Goal: Task Accomplishment & Management: Use online tool/utility

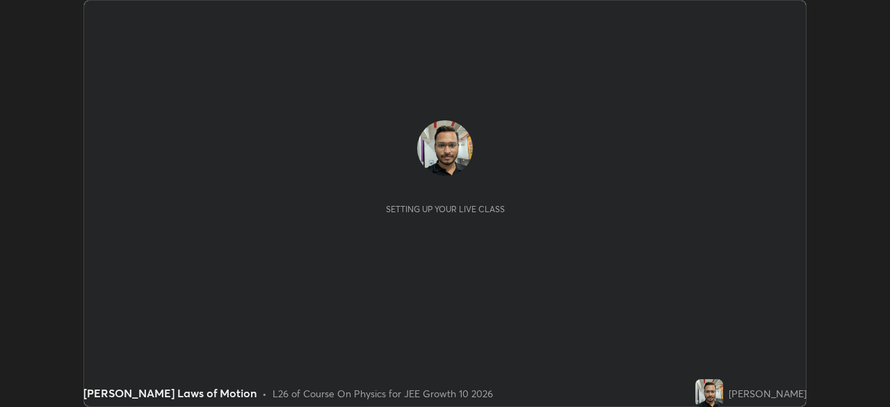
scroll to position [407, 889]
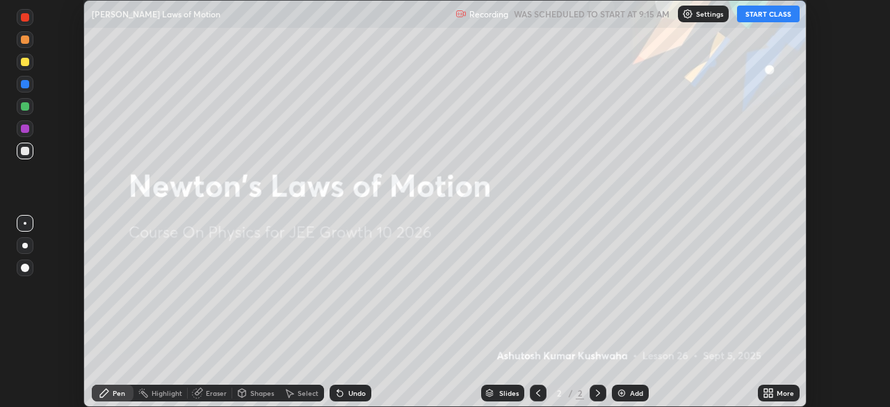
click at [776, 391] on div "More" at bounding box center [778, 392] width 42 height 17
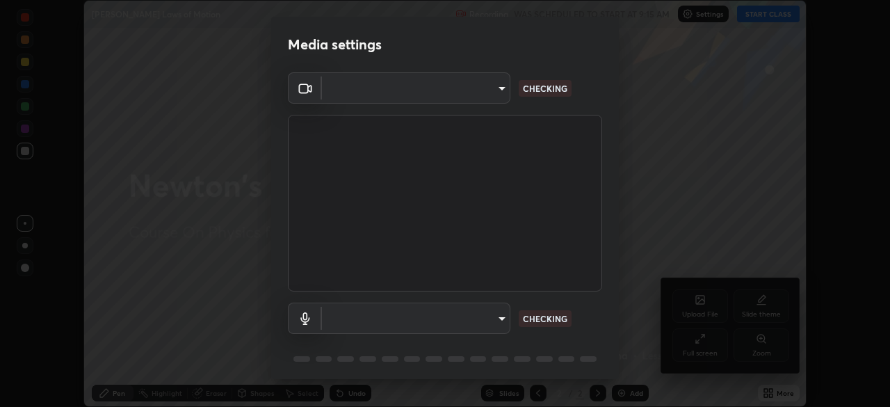
click at [700, 343] on div "Media settings ​ CHECKING ​ CHECKING 1 / 5 Next" at bounding box center [445, 203] width 890 height 407
type input "b45de7ee0fa5affbd86f381d9850d11959442b20ac23425cf08cd12c60232317"
type input "communications"
click at [701, 343] on div "Media settings OBS Virtual Camera b45de7ee0fa5affbd86f381d9850d11959442b20ac234…" at bounding box center [445, 203] width 890 height 407
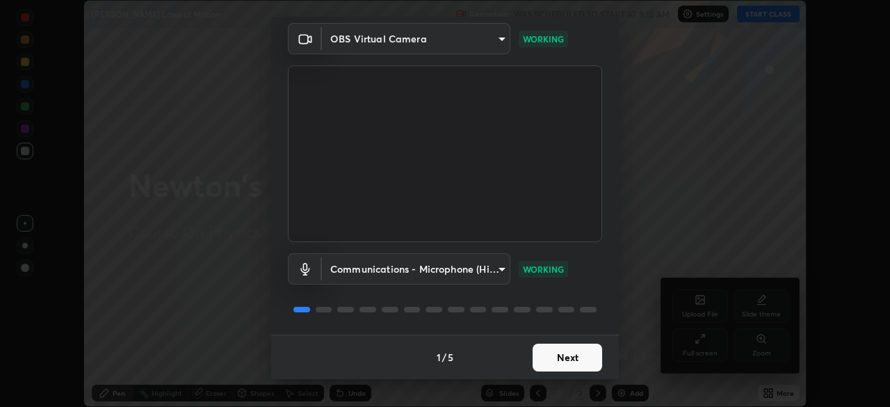
click at [565, 356] on button "Next" at bounding box center [566, 357] width 69 height 28
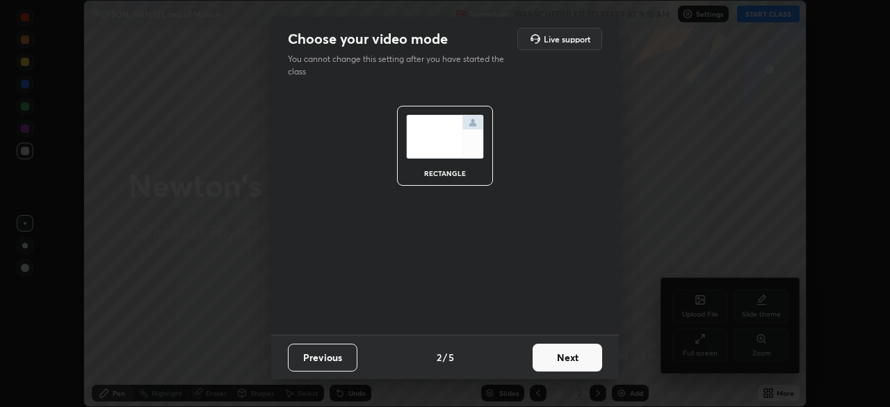
click at [566, 355] on button "Next" at bounding box center [566, 357] width 69 height 28
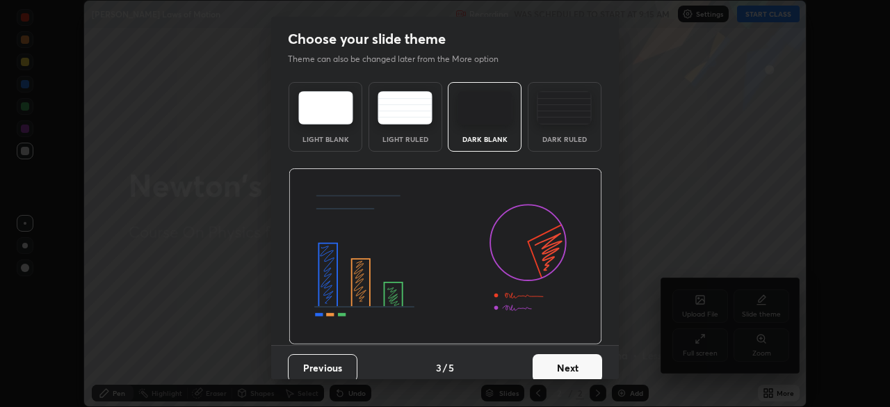
scroll to position [10, 0]
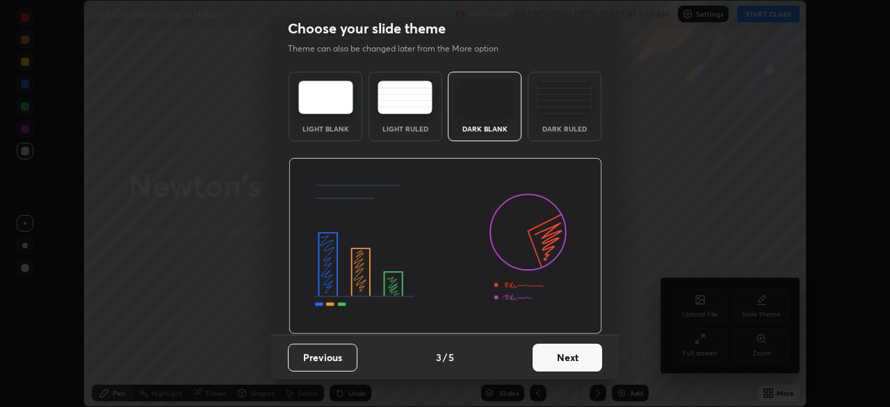
click at [555, 357] on button "Next" at bounding box center [566, 357] width 69 height 28
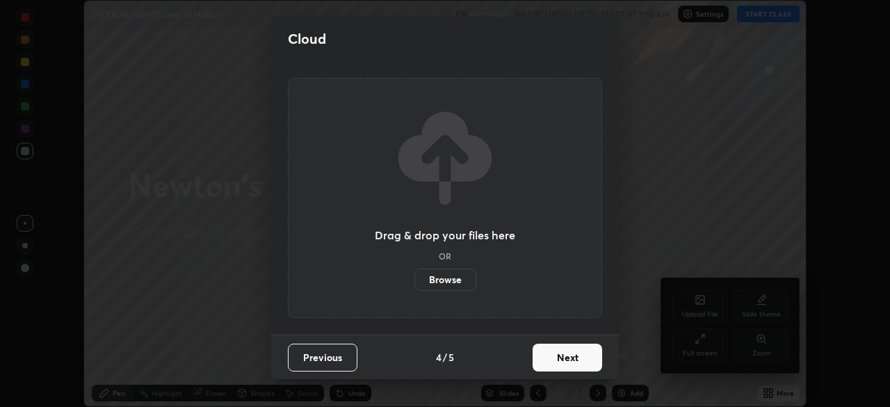
scroll to position [0, 0]
click at [559, 356] on button "Next" at bounding box center [566, 357] width 69 height 28
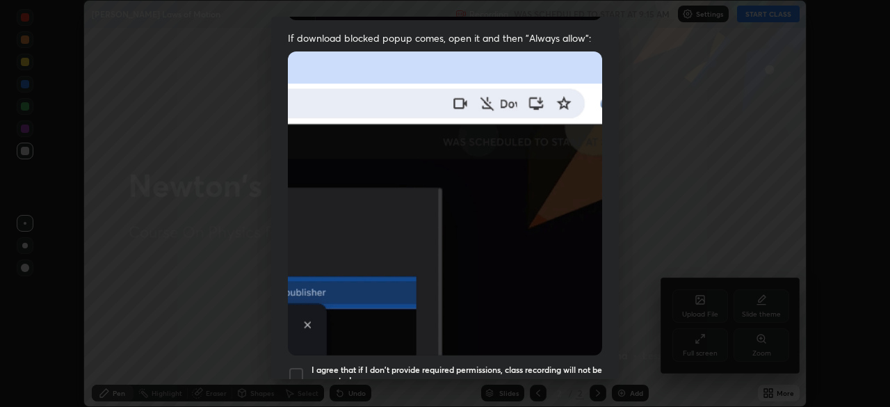
scroll to position [275, 0]
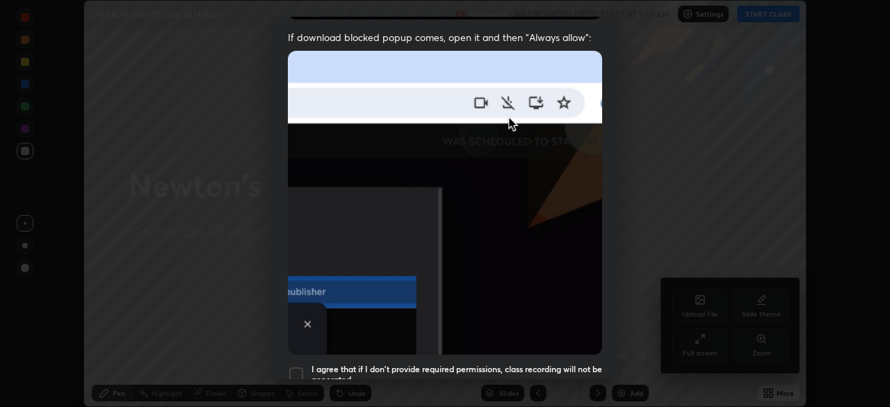
click at [300, 368] on div at bounding box center [296, 374] width 17 height 17
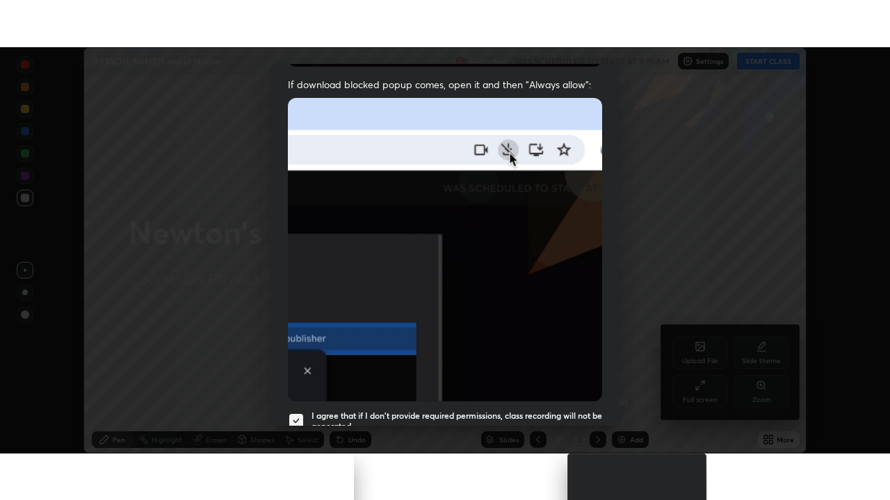
scroll to position [333, 0]
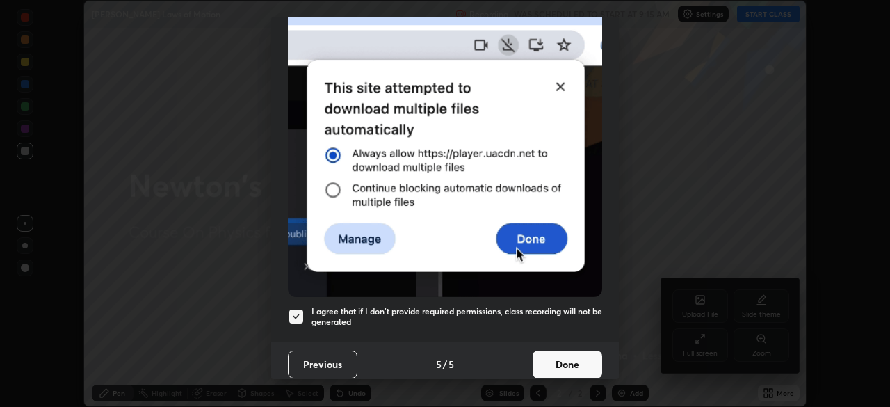
click at [557, 351] on button "Done" at bounding box center [566, 364] width 69 height 28
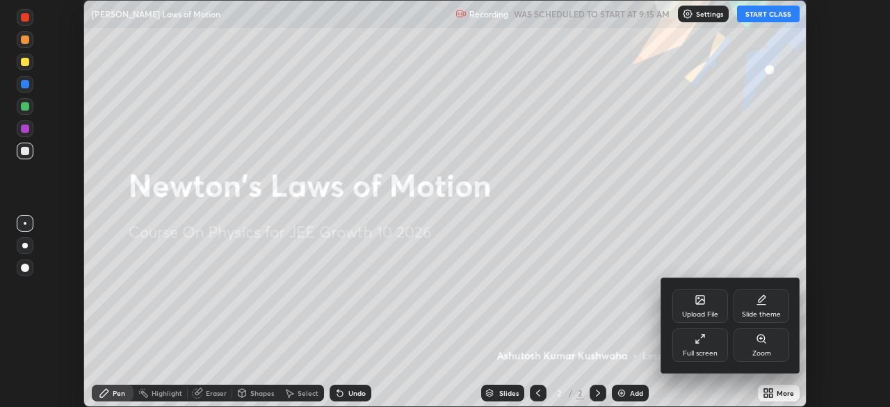
click at [707, 341] on div "Full screen" at bounding box center [700, 344] width 56 height 33
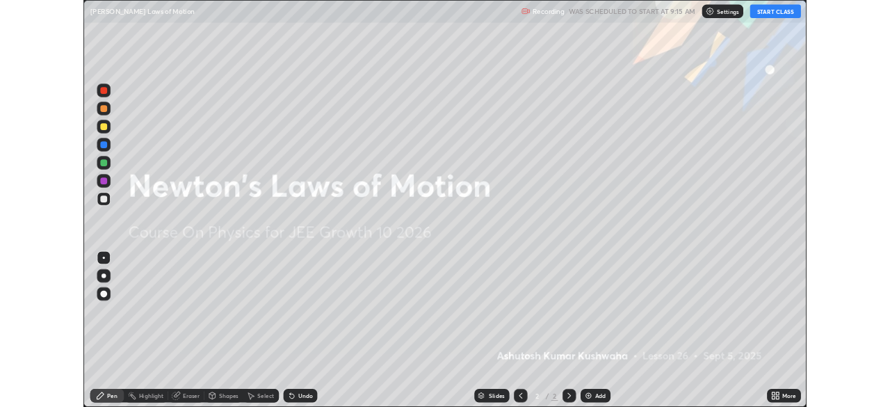
scroll to position [500, 890]
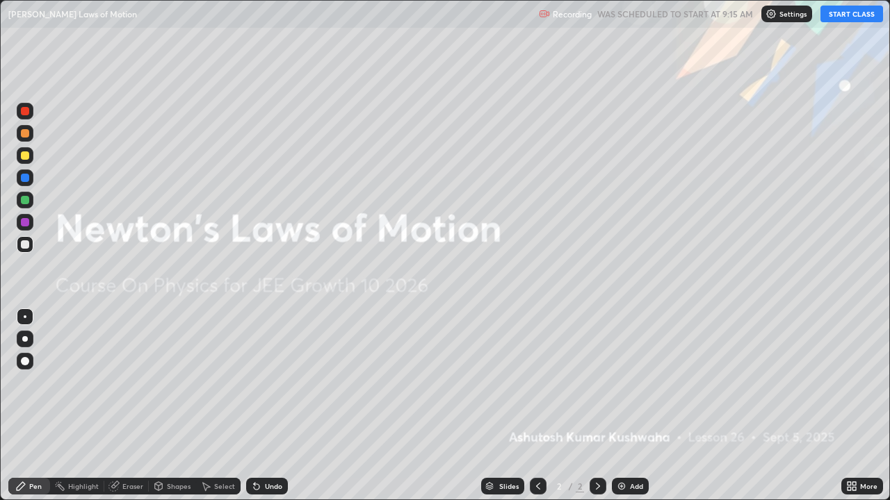
click at [842, 17] on button "START CLASS" at bounding box center [851, 14] width 63 height 17
click at [624, 406] on img at bounding box center [621, 486] width 11 height 11
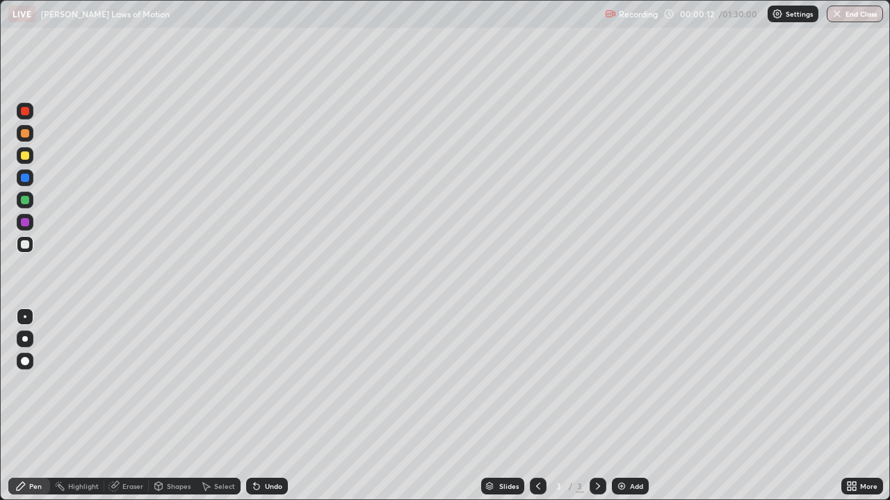
click at [17, 368] on div at bounding box center [25, 361] width 17 height 22
click at [26, 336] on div at bounding box center [25, 339] width 17 height 17
click at [25, 361] on div at bounding box center [25, 361] width 8 height 8
click at [25, 245] on div at bounding box center [25, 244] width 8 height 8
click at [853, 406] on icon at bounding box center [851, 486] width 11 height 11
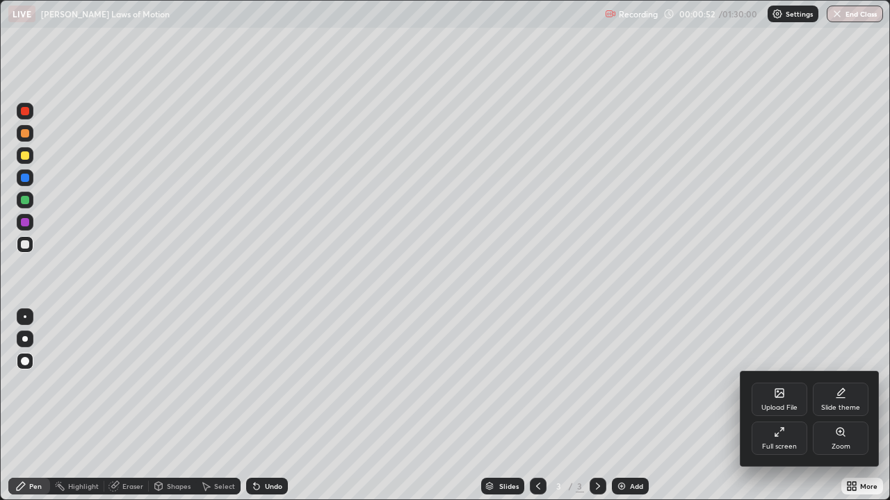
click at [785, 402] on div "Upload File" at bounding box center [779, 399] width 56 height 33
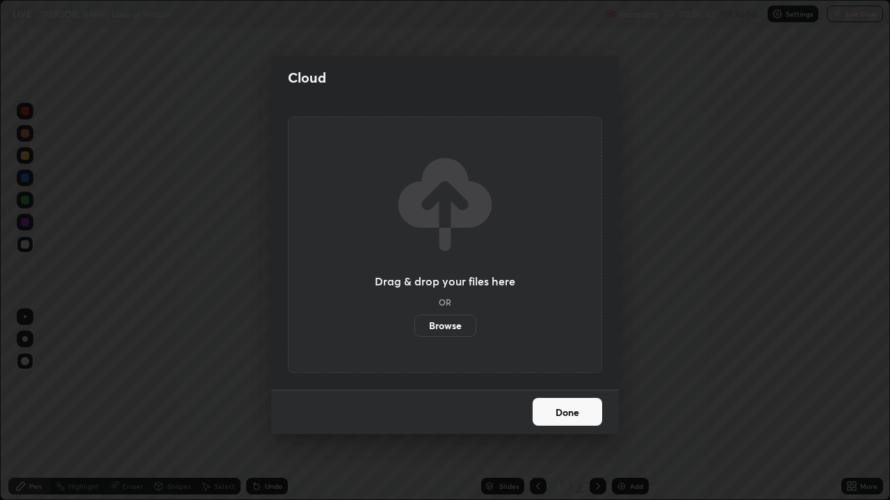
click at [26, 179] on div "Cloud Drag & drop your files here OR Browse Done" at bounding box center [445, 250] width 890 height 500
click at [557, 406] on button "Done" at bounding box center [566, 412] width 69 height 28
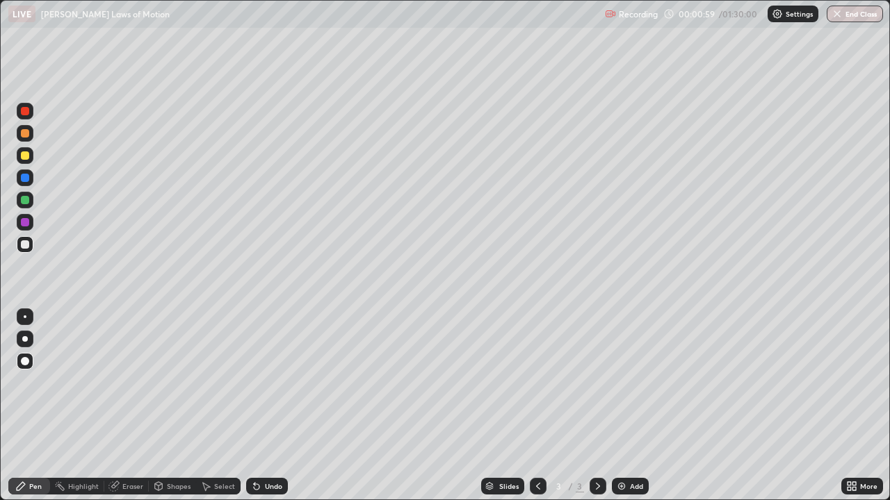
click at [26, 179] on div at bounding box center [25, 178] width 8 height 8
click at [123, 406] on div "Eraser" at bounding box center [132, 486] width 21 height 7
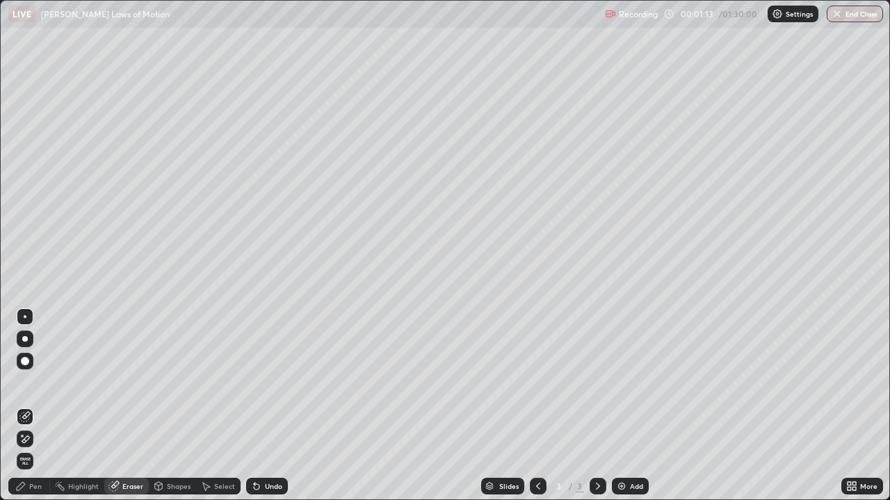
click at [35, 406] on div "Pen" at bounding box center [35, 486] width 13 height 7
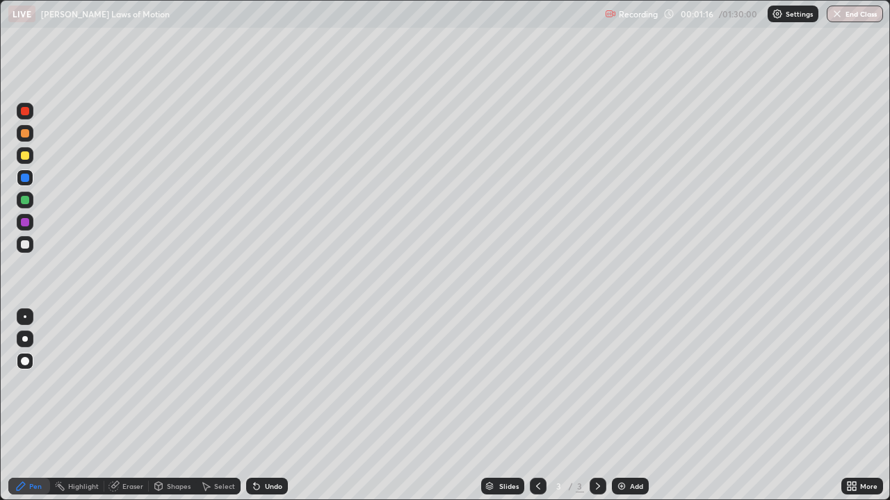
click at [24, 315] on div at bounding box center [25, 317] width 17 height 17
click at [172, 406] on div "Shapes" at bounding box center [179, 486] width 24 height 7
click at [265, 406] on div "Undo" at bounding box center [267, 486] width 42 height 17
click at [28, 406] on div "Pen" at bounding box center [29, 486] width 42 height 17
click at [259, 406] on icon at bounding box center [256, 486] width 11 height 11
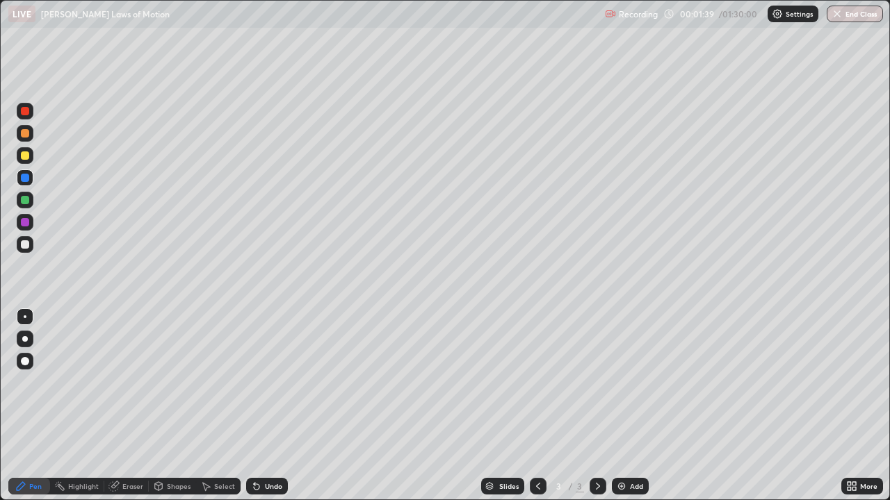
click at [265, 406] on div "Undo" at bounding box center [273, 486] width 17 height 7
click at [259, 406] on icon at bounding box center [256, 486] width 11 height 11
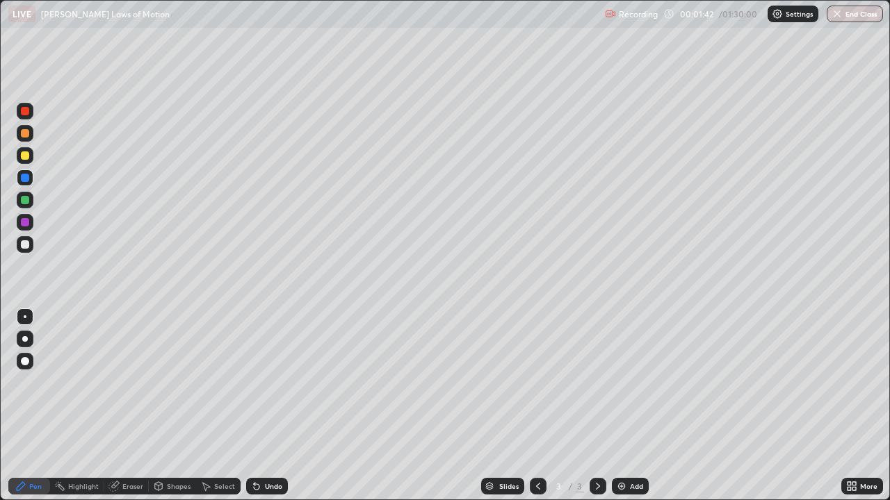
click at [259, 406] on icon at bounding box center [256, 486] width 11 height 11
click at [256, 406] on icon at bounding box center [256, 486] width 11 height 11
click at [255, 406] on icon at bounding box center [257, 487] width 6 height 6
click at [256, 406] on icon at bounding box center [257, 487] width 6 height 6
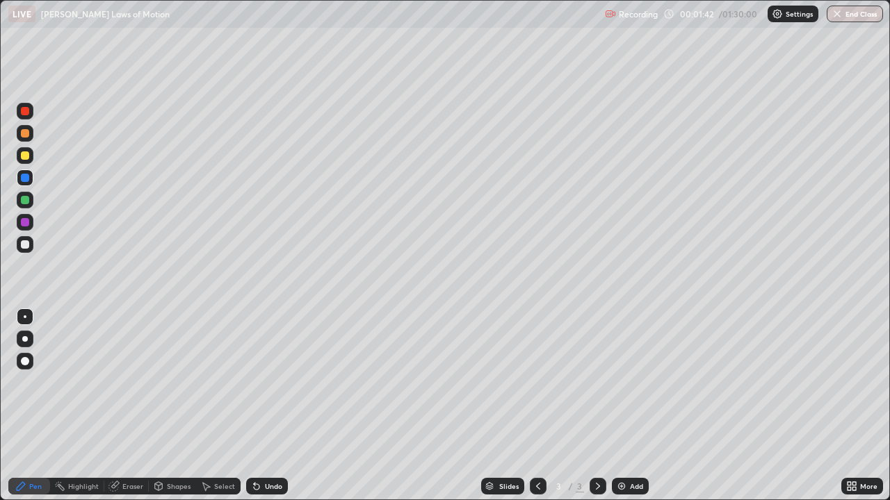
click at [256, 406] on icon at bounding box center [257, 487] width 6 height 6
click at [254, 406] on icon at bounding box center [257, 487] width 6 height 6
click at [256, 406] on icon at bounding box center [257, 487] width 6 height 6
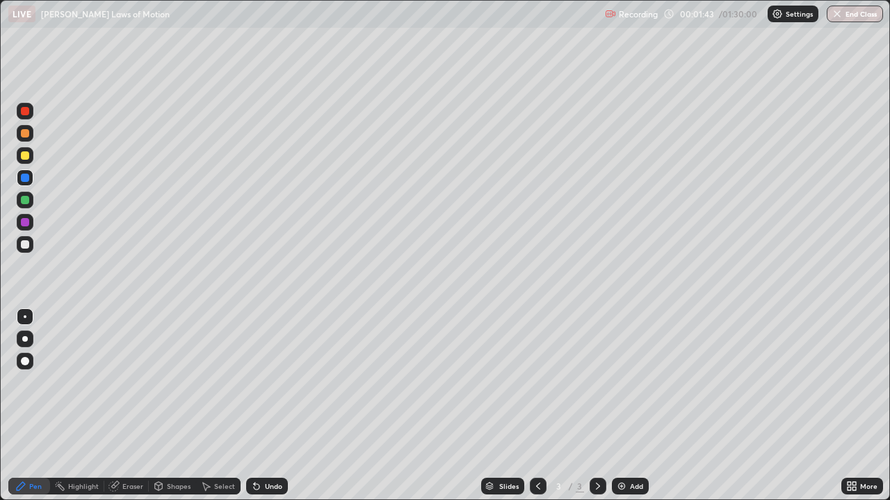
click at [256, 406] on icon at bounding box center [257, 487] width 6 height 6
click at [257, 406] on icon at bounding box center [257, 487] width 6 height 6
click at [257, 406] on icon at bounding box center [256, 486] width 11 height 11
click at [254, 406] on icon at bounding box center [257, 487] width 6 height 6
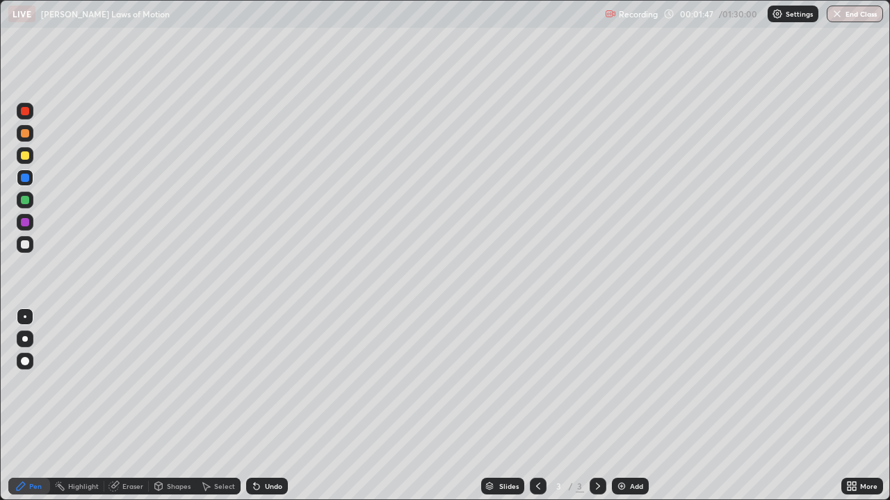
click at [254, 406] on icon at bounding box center [256, 486] width 11 height 11
click at [254, 406] on icon at bounding box center [254, 483] width 1 height 1
click at [25, 339] on div at bounding box center [25, 339] width 6 height 6
click at [25, 361] on div at bounding box center [25, 361] width 8 height 8
click at [270, 406] on div "Undo" at bounding box center [273, 486] width 17 height 7
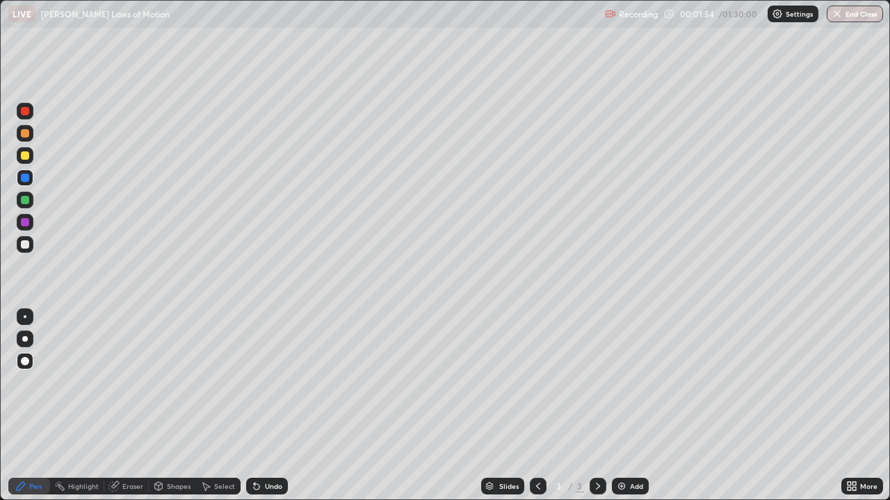
click at [270, 406] on div "Undo" at bounding box center [273, 486] width 17 height 7
click at [254, 406] on icon at bounding box center [257, 487] width 6 height 6
click at [270, 406] on div "Undo" at bounding box center [273, 486] width 17 height 7
click at [269, 406] on div "Undo" at bounding box center [273, 486] width 17 height 7
click at [271, 406] on div "Undo" at bounding box center [273, 486] width 17 height 7
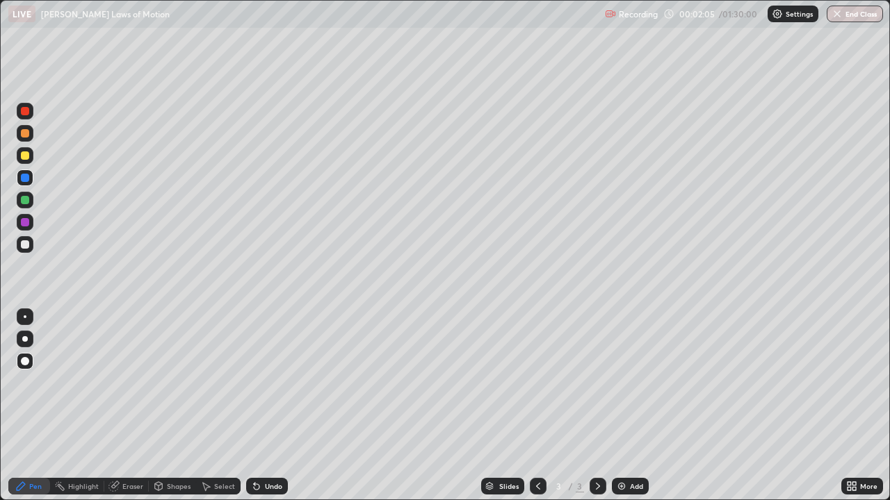
click at [270, 406] on div "Undo" at bounding box center [273, 486] width 17 height 7
click at [268, 406] on div "Undo" at bounding box center [273, 486] width 17 height 7
click at [271, 406] on div "Undo" at bounding box center [273, 486] width 17 height 7
click at [269, 406] on div "Undo" at bounding box center [273, 486] width 17 height 7
click at [266, 406] on div "Undo" at bounding box center [273, 486] width 17 height 7
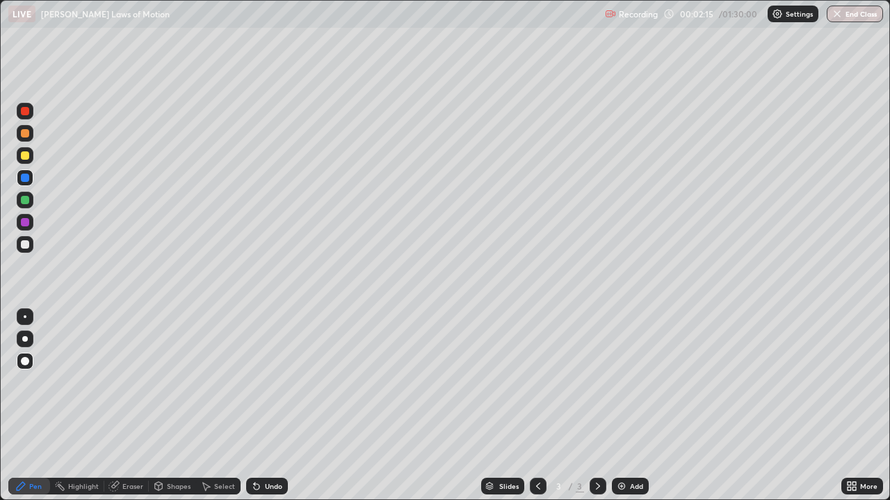
click at [265, 406] on div "Undo" at bounding box center [273, 486] width 17 height 7
click at [270, 406] on div "Undo" at bounding box center [273, 486] width 17 height 7
click at [265, 406] on div "Undo" at bounding box center [273, 486] width 17 height 7
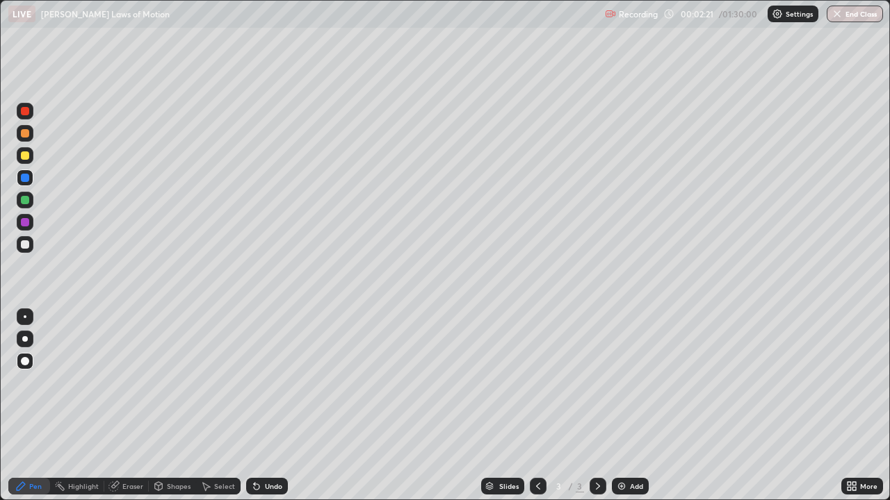
click at [266, 406] on div "Undo" at bounding box center [273, 486] width 17 height 7
click at [215, 406] on div "Select" at bounding box center [218, 486] width 44 height 17
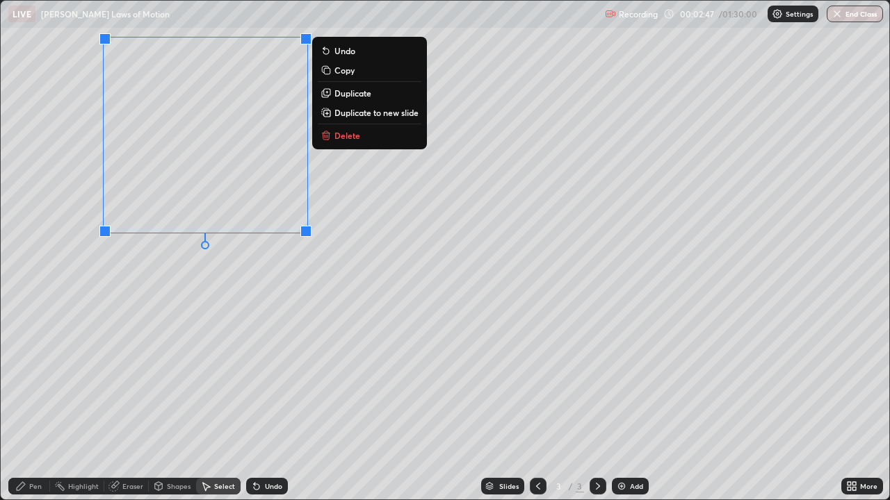
click at [339, 261] on div "0 ° Undo Copy Duplicate Duplicate to new slide Delete" at bounding box center [445, 250] width 888 height 499
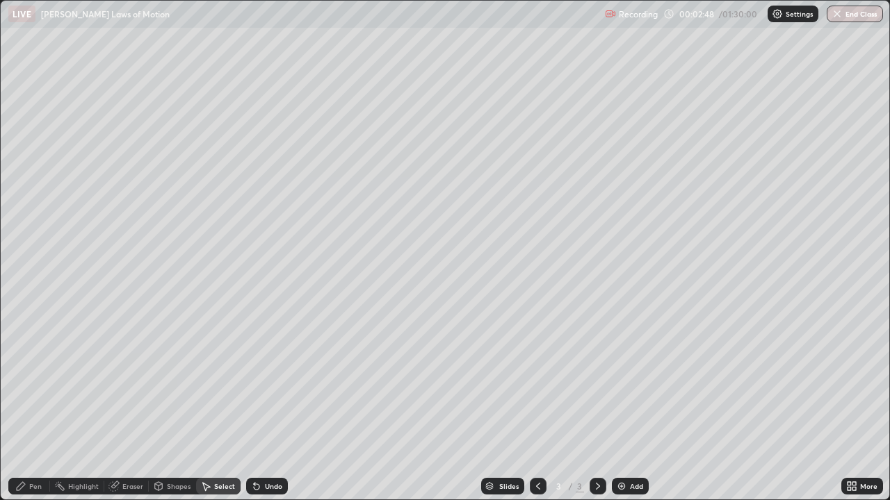
click at [30, 406] on div "Pen" at bounding box center [35, 486] width 13 height 7
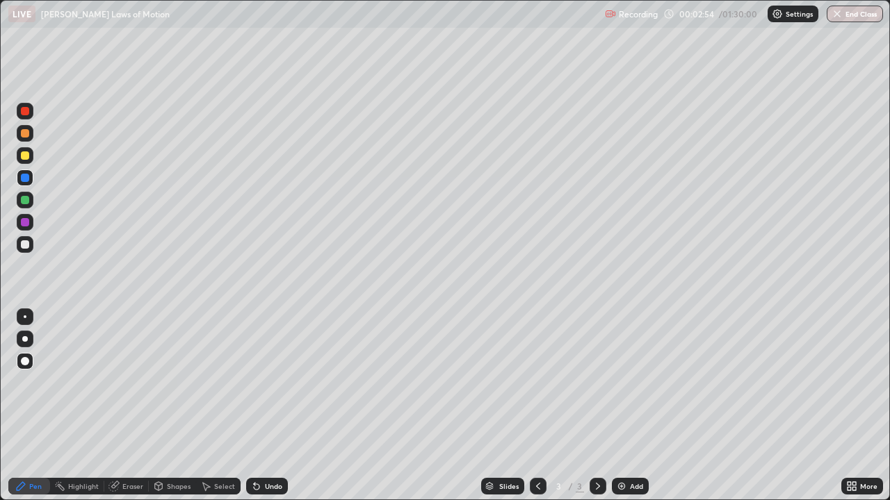
click at [254, 406] on icon at bounding box center [254, 483] width 1 height 1
click at [265, 406] on div "Undo" at bounding box center [267, 486] width 42 height 17
click at [265, 406] on div "Undo" at bounding box center [273, 486] width 17 height 7
click at [177, 406] on div "Shapes" at bounding box center [179, 486] width 24 height 7
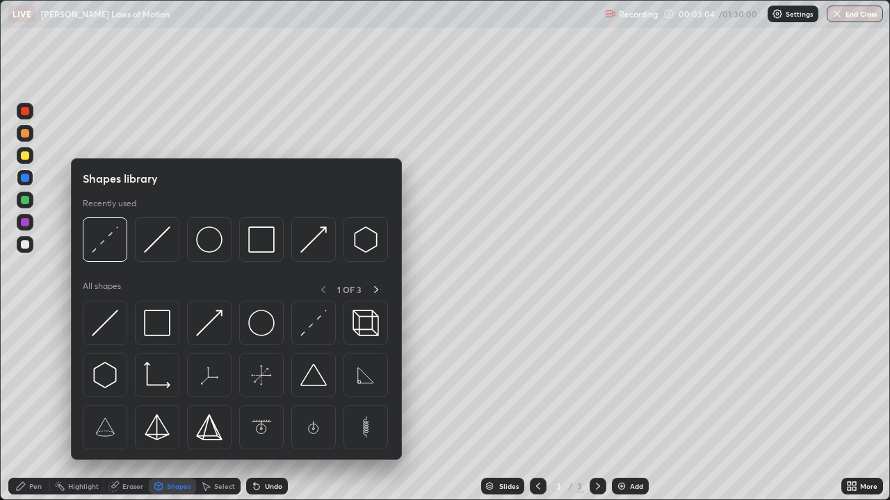
click at [214, 406] on div "Select" at bounding box center [224, 486] width 21 height 7
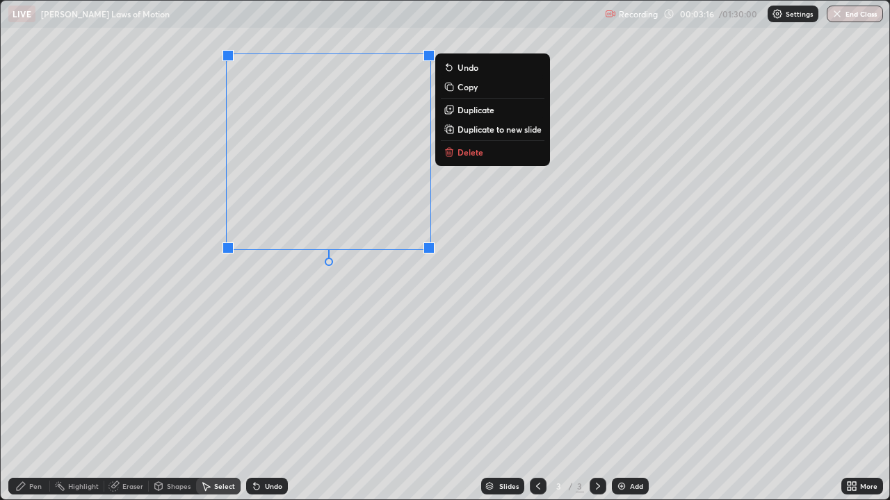
click at [453, 153] on icon at bounding box center [448, 152] width 11 height 11
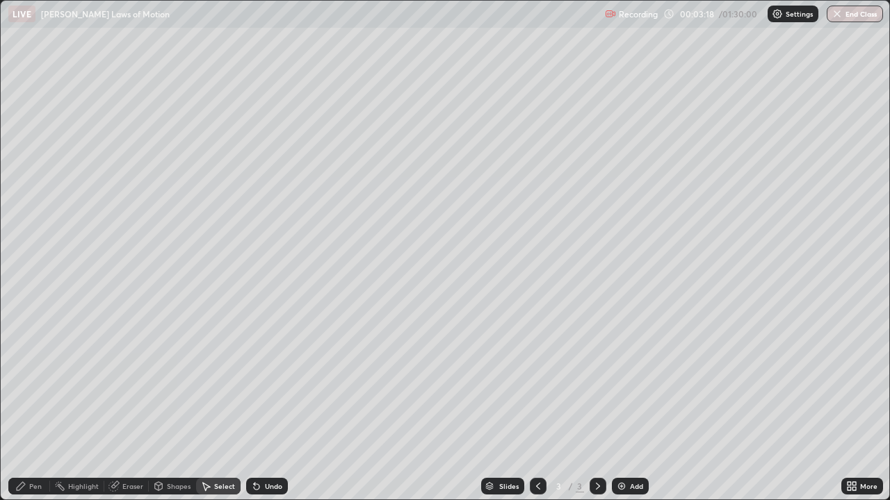
click at [28, 406] on div "Pen" at bounding box center [29, 486] width 42 height 17
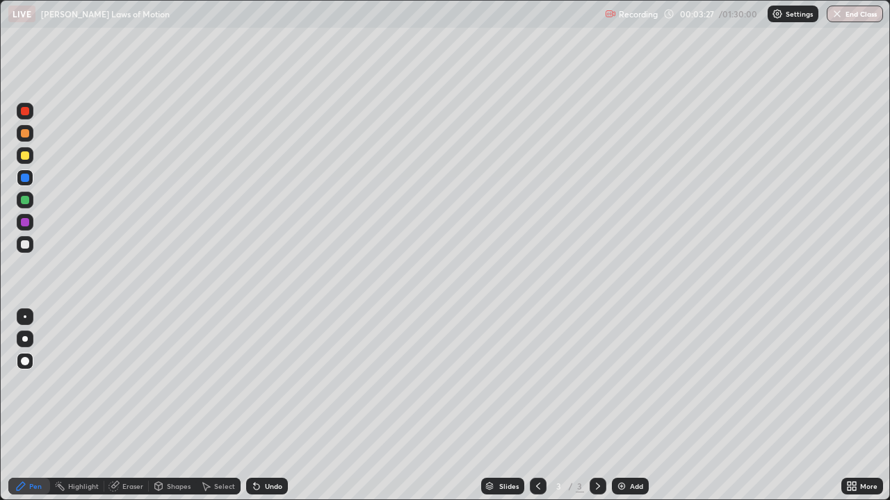
click at [258, 406] on icon at bounding box center [256, 486] width 11 height 11
click at [251, 406] on icon at bounding box center [256, 486] width 11 height 11
click at [254, 406] on icon at bounding box center [257, 487] width 6 height 6
click at [251, 406] on icon at bounding box center [256, 486] width 11 height 11
click at [254, 406] on icon at bounding box center [257, 487] width 6 height 6
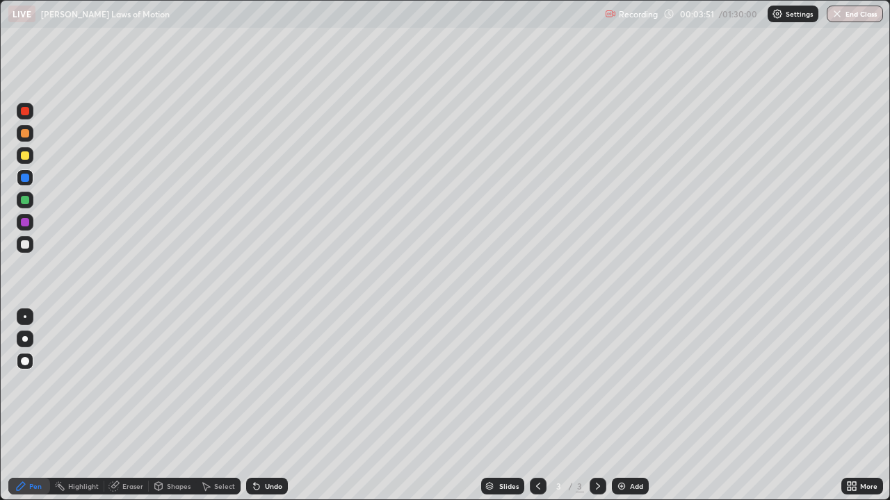
click at [254, 406] on icon at bounding box center [257, 487] width 6 height 6
click at [255, 406] on icon at bounding box center [257, 487] width 6 height 6
click at [252, 406] on icon at bounding box center [256, 486] width 11 height 11
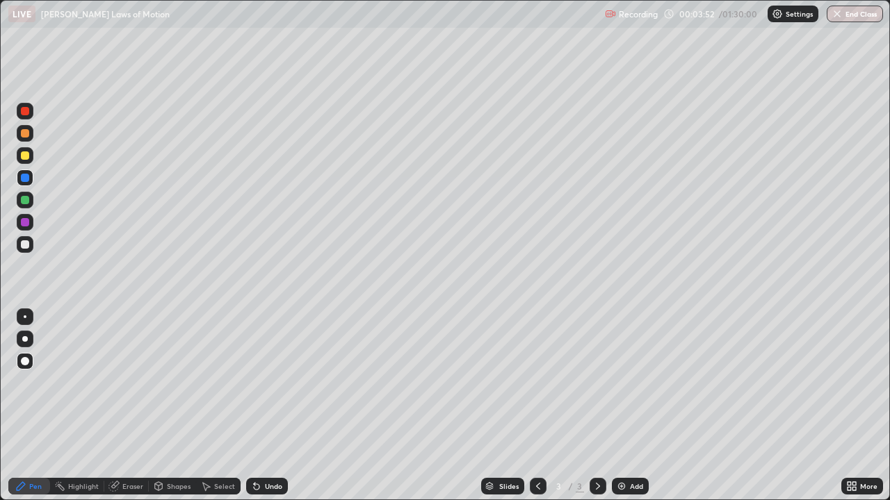
click at [254, 406] on icon at bounding box center [257, 487] width 6 height 6
click at [254, 406] on icon at bounding box center [254, 483] width 1 height 1
click at [254, 406] on icon at bounding box center [257, 487] width 6 height 6
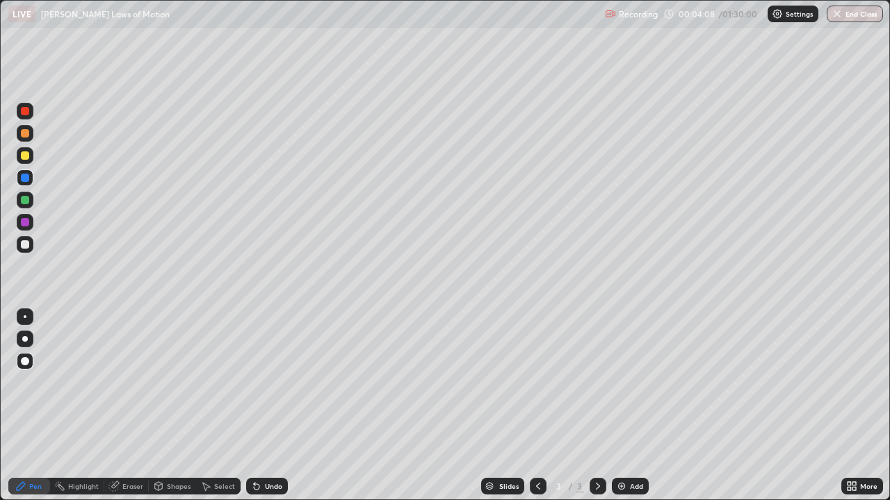
click at [251, 406] on icon at bounding box center [256, 486] width 11 height 11
click at [254, 406] on icon at bounding box center [257, 487] width 6 height 6
click at [260, 406] on icon at bounding box center [256, 486] width 11 height 11
click at [265, 406] on div "Undo" at bounding box center [273, 486] width 17 height 7
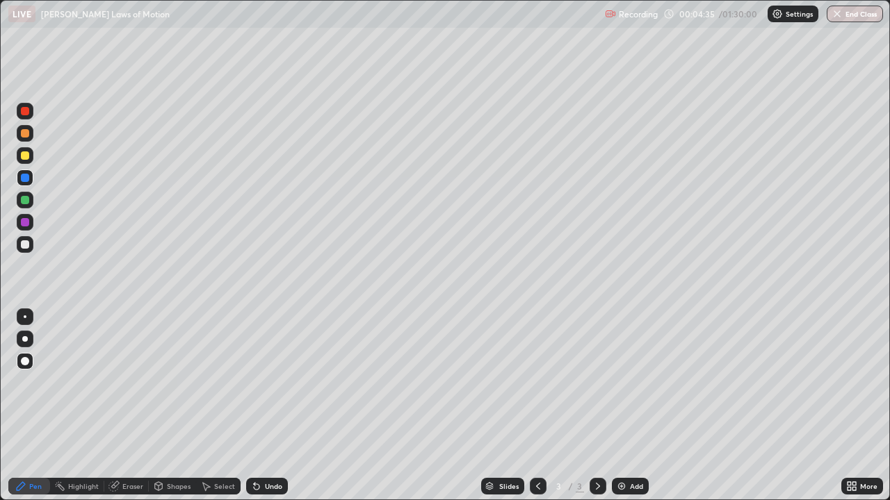
click at [256, 406] on icon at bounding box center [257, 487] width 6 height 6
click at [257, 406] on icon at bounding box center [256, 486] width 11 height 11
click at [256, 406] on icon at bounding box center [256, 486] width 11 height 11
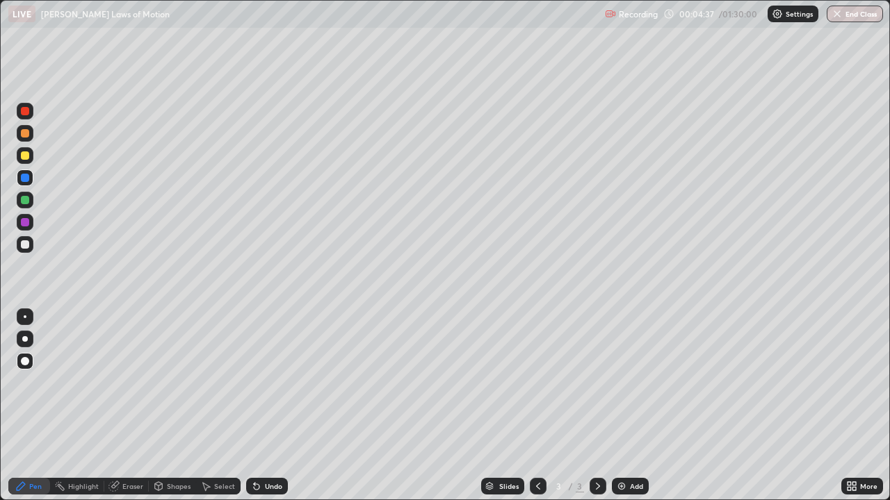
click at [255, 406] on icon at bounding box center [257, 487] width 6 height 6
click at [256, 406] on icon at bounding box center [257, 487] width 6 height 6
click at [257, 406] on icon at bounding box center [256, 486] width 11 height 11
click at [265, 406] on div "Undo" at bounding box center [267, 486] width 42 height 17
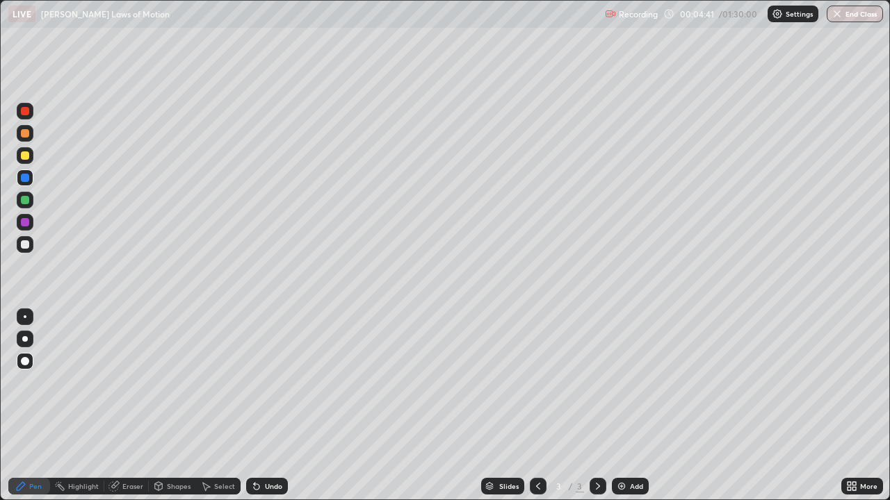
click at [265, 406] on div "Undo" at bounding box center [273, 486] width 17 height 7
click at [266, 406] on div "Undo" at bounding box center [273, 486] width 17 height 7
click at [263, 406] on div "Undo" at bounding box center [267, 486] width 42 height 17
click at [269, 406] on div "Undo" at bounding box center [273, 486] width 17 height 7
click at [254, 406] on icon at bounding box center [257, 487] width 6 height 6
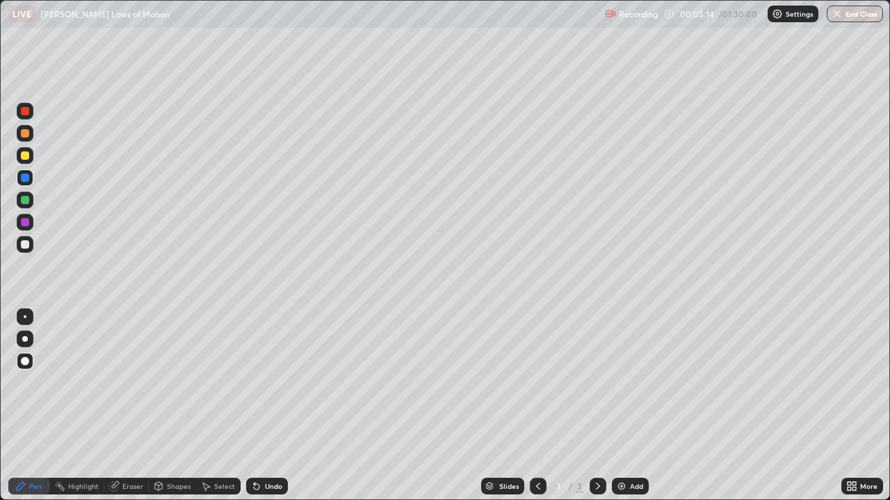
click at [255, 406] on icon at bounding box center [257, 487] width 6 height 6
click at [254, 406] on icon at bounding box center [257, 487] width 6 height 6
click at [254, 406] on icon at bounding box center [254, 483] width 1 height 1
click at [251, 406] on icon at bounding box center [256, 486] width 11 height 11
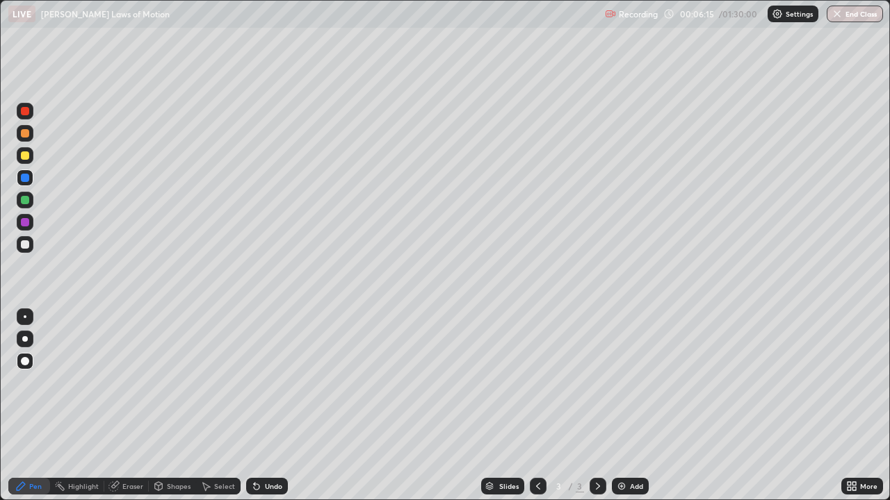
click at [254, 406] on icon at bounding box center [257, 487] width 6 height 6
click at [254, 406] on icon at bounding box center [254, 483] width 1 height 1
click at [256, 406] on icon at bounding box center [256, 486] width 11 height 11
click at [254, 406] on icon at bounding box center [257, 487] width 6 height 6
click at [618, 406] on img at bounding box center [621, 486] width 11 height 11
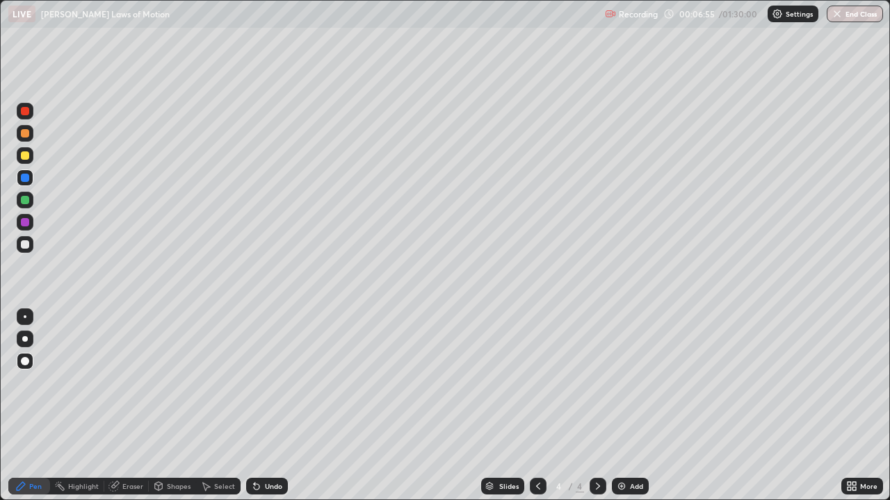
click at [265, 406] on div "Undo" at bounding box center [273, 486] width 17 height 7
click at [251, 406] on icon at bounding box center [256, 486] width 11 height 11
click at [254, 406] on icon at bounding box center [257, 487] width 6 height 6
click at [256, 406] on icon at bounding box center [256, 486] width 11 height 11
click at [254, 406] on icon at bounding box center [257, 487] width 6 height 6
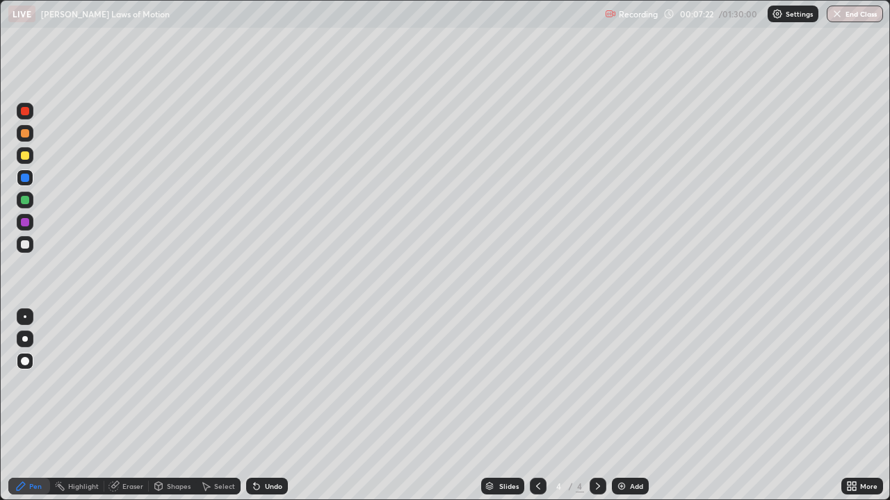
click at [257, 406] on icon at bounding box center [256, 486] width 11 height 11
click at [620, 406] on img at bounding box center [621, 486] width 11 height 11
click at [535, 406] on icon at bounding box center [537, 486] width 11 height 11
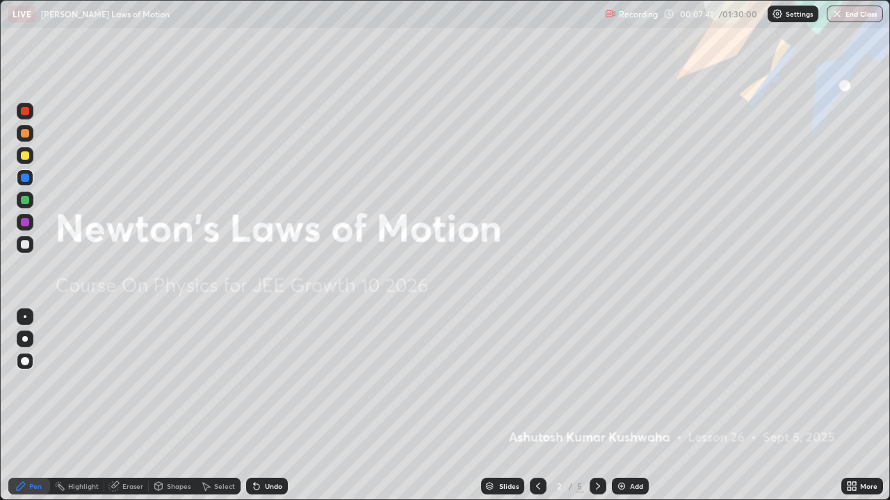
click at [536, 406] on icon at bounding box center [537, 486] width 11 height 11
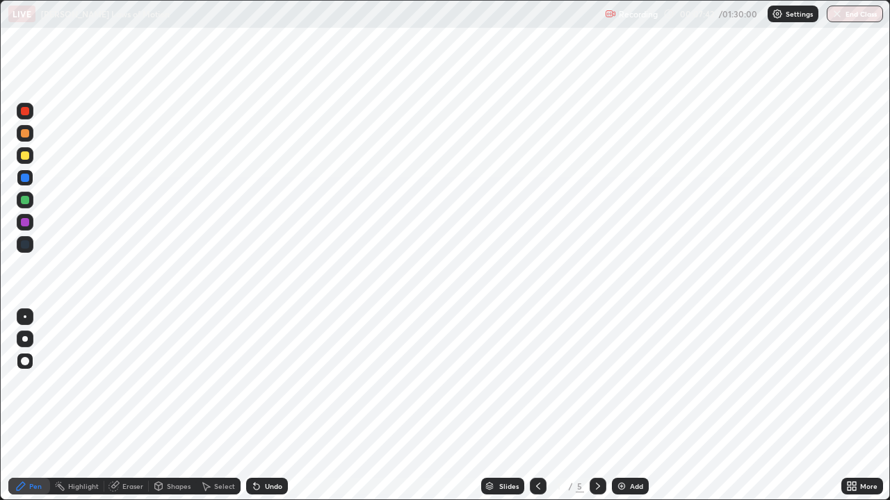
click at [600, 406] on icon at bounding box center [597, 486] width 11 height 11
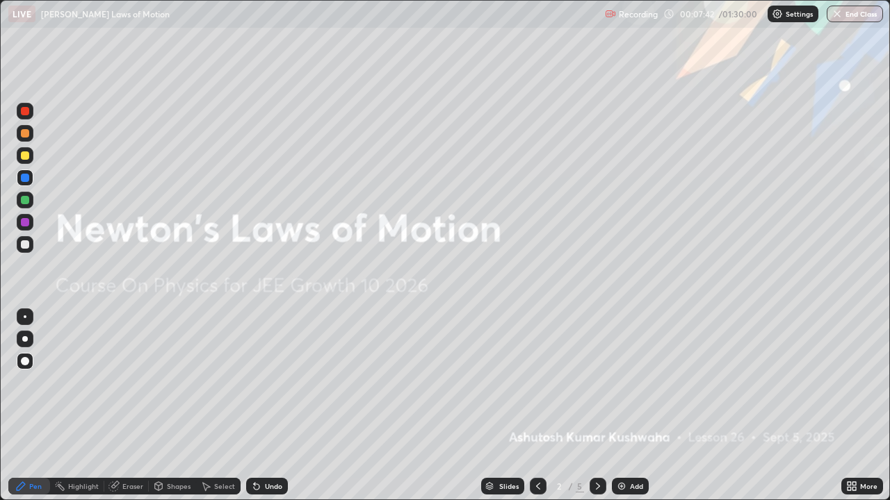
click at [599, 406] on icon at bounding box center [597, 486] width 11 height 11
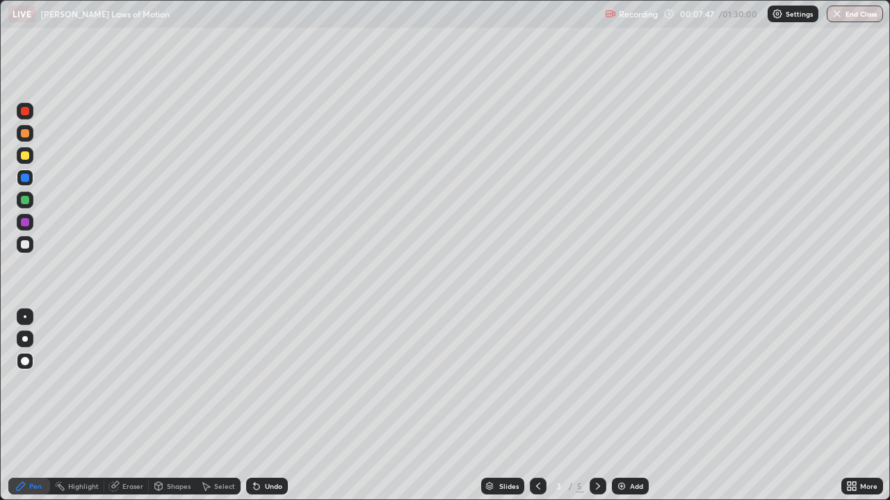
click at [600, 406] on icon at bounding box center [597, 486] width 11 height 11
click at [254, 406] on icon at bounding box center [254, 483] width 1 height 1
click at [596, 406] on icon at bounding box center [597, 486] width 11 height 11
click at [253, 406] on icon at bounding box center [256, 486] width 11 height 11
click at [254, 406] on icon at bounding box center [254, 483] width 1 height 1
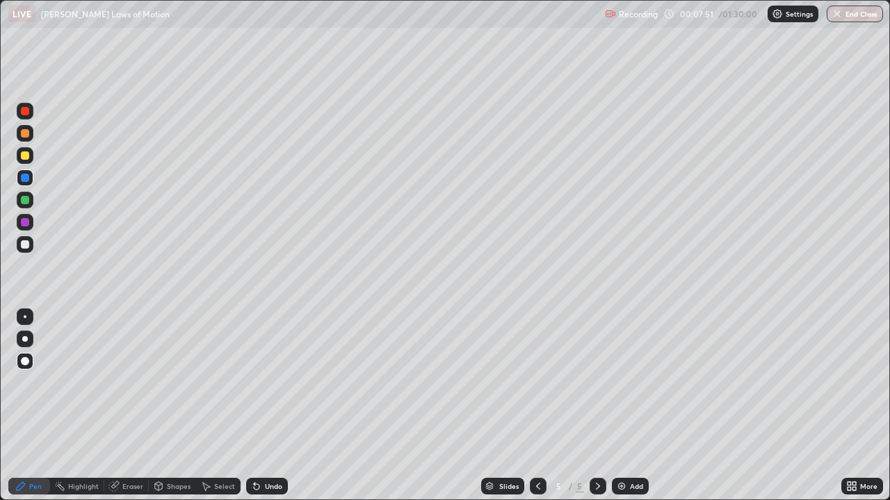
click at [256, 406] on icon at bounding box center [256, 486] width 11 height 11
click at [26, 221] on div at bounding box center [25, 222] width 8 height 8
click at [536, 406] on icon at bounding box center [537, 486] width 11 height 11
click at [532, 406] on icon at bounding box center [537, 486] width 11 height 11
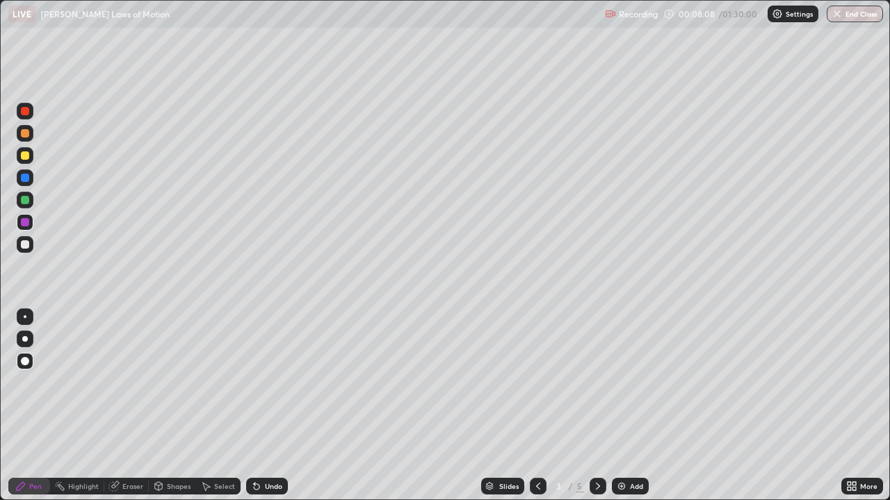
click at [129, 406] on div "Eraser" at bounding box center [132, 486] width 21 height 7
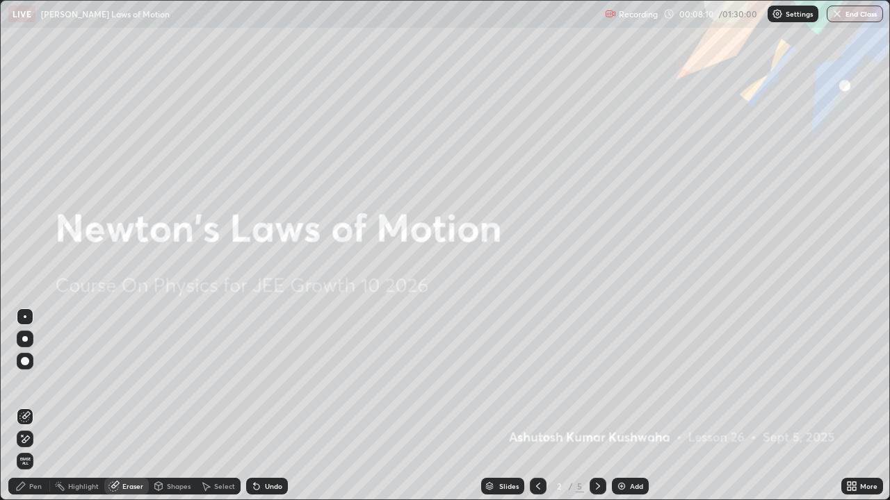
click at [596, 406] on icon at bounding box center [597, 486] width 11 height 11
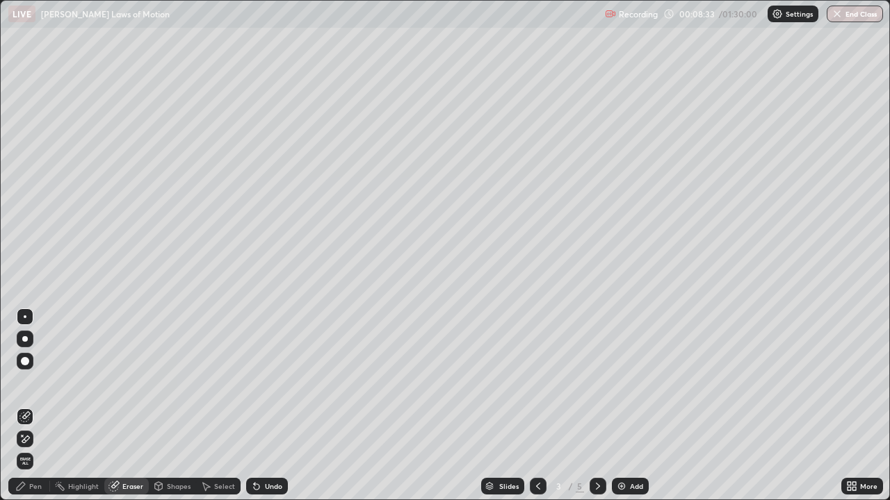
click at [21, 406] on icon at bounding box center [21, 486] width 8 height 8
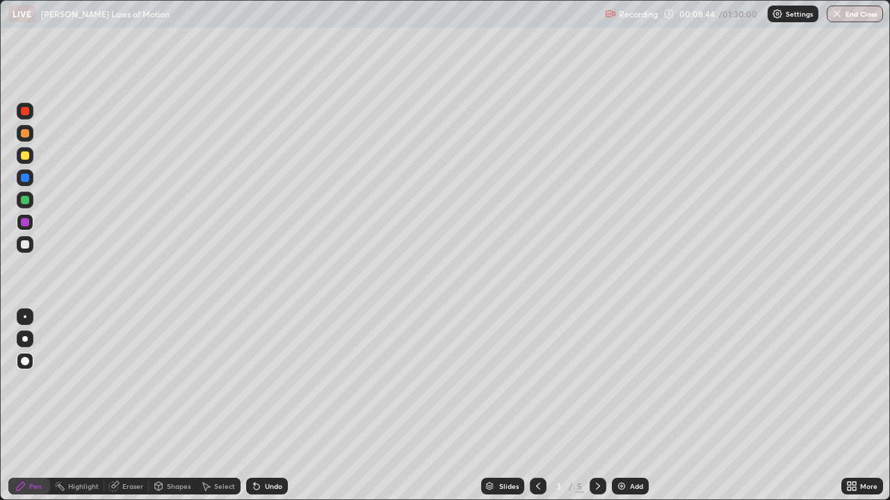
click at [270, 406] on div "Undo" at bounding box center [273, 486] width 17 height 7
click at [271, 406] on div "Undo" at bounding box center [273, 486] width 17 height 7
click at [24, 201] on div at bounding box center [25, 200] width 8 height 8
click at [256, 406] on icon at bounding box center [256, 486] width 11 height 11
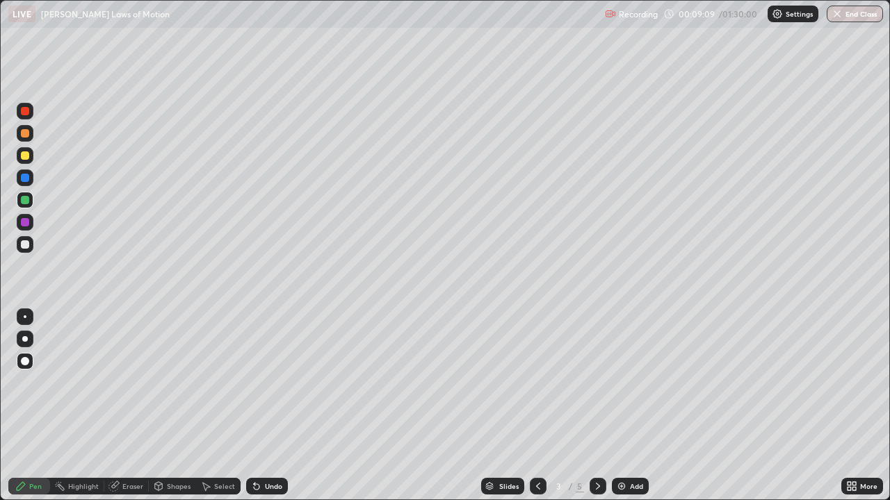
click at [22, 156] on div at bounding box center [25, 155] width 8 height 8
click at [257, 406] on icon at bounding box center [256, 486] width 11 height 11
click at [270, 406] on div "Undo" at bounding box center [273, 486] width 17 height 7
click at [267, 406] on div "Undo" at bounding box center [273, 486] width 17 height 7
click at [273, 406] on div "Undo" at bounding box center [273, 486] width 17 height 7
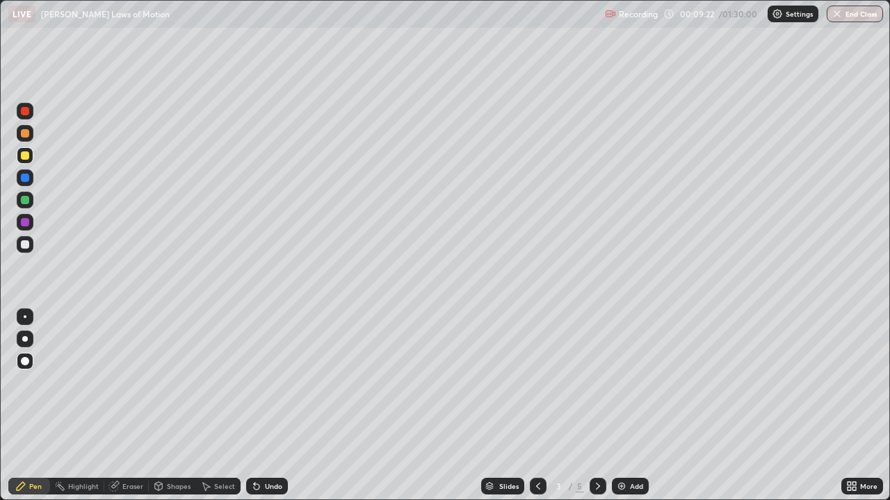
click at [273, 406] on div "Undo" at bounding box center [273, 486] width 17 height 7
click at [265, 406] on div "Undo" at bounding box center [273, 486] width 17 height 7
click at [266, 406] on div "Undo" at bounding box center [273, 486] width 17 height 7
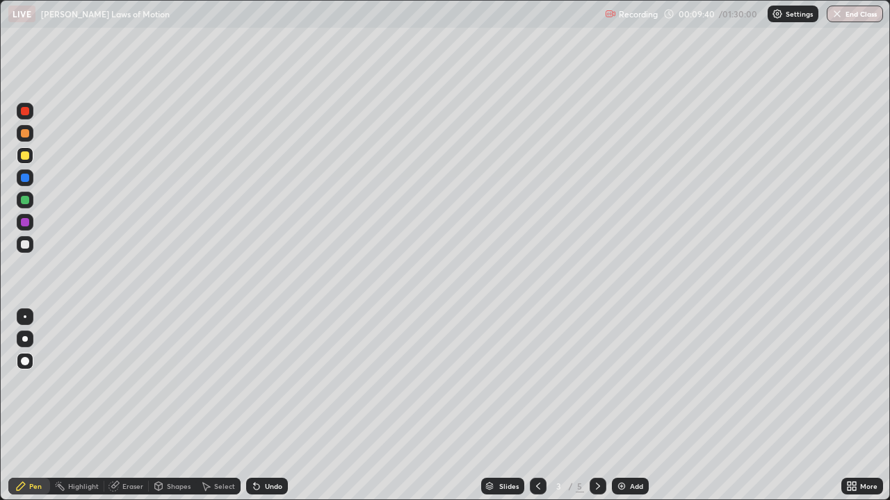
click at [270, 406] on div "Undo" at bounding box center [273, 486] width 17 height 7
click at [265, 406] on div "Undo" at bounding box center [273, 486] width 17 height 7
click at [256, 406] on icon at bounding box center [257, 487] width 6 height 6
click at [268, 406] on div "Undo" at bounding box center [273, 486] width 17 height 7
click at [125, 406] on div "Eraser" at bounding box center [126, 486] width 44 height 17
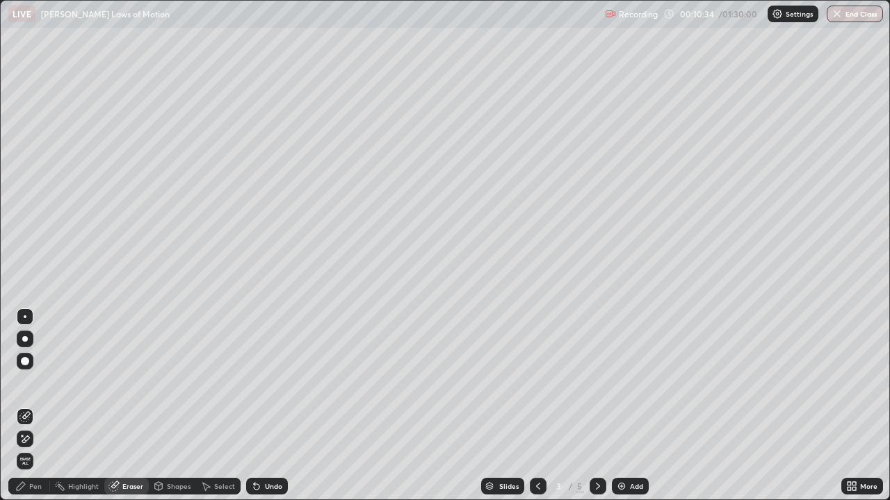
click at [29, 406] on div "Pen" at bounding box center [35, 486] width 13 height 7
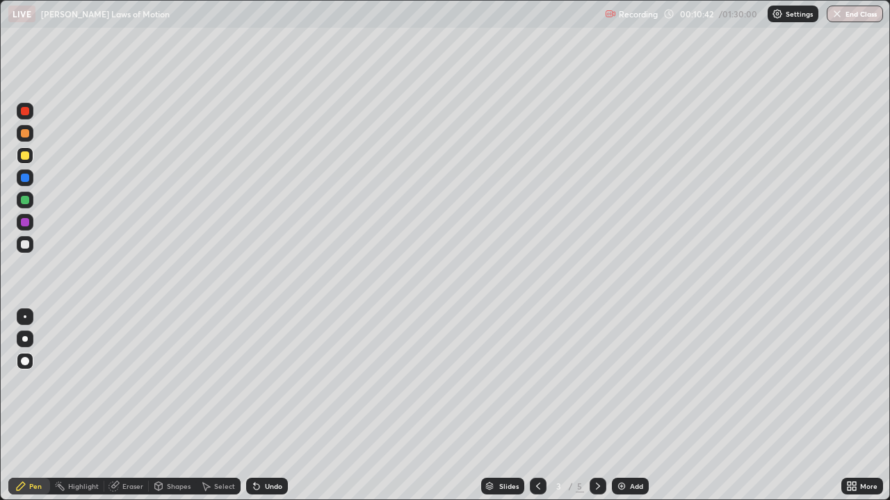
click at [256, 406] on icon at bounding box center [256, 486] width 11 height 11
click at [254, 406] on icon at bounding box center [257, 487] width 6 height 6
click at [257, 406] on icon at bounding box center [256, 486] width 11 height 11
click at [251, 406] on icon at bounding box center [256, 486] width 11 height 11
click at [268, 406] on div "Undo" at bounding box center [273, 486] width 17 height 7
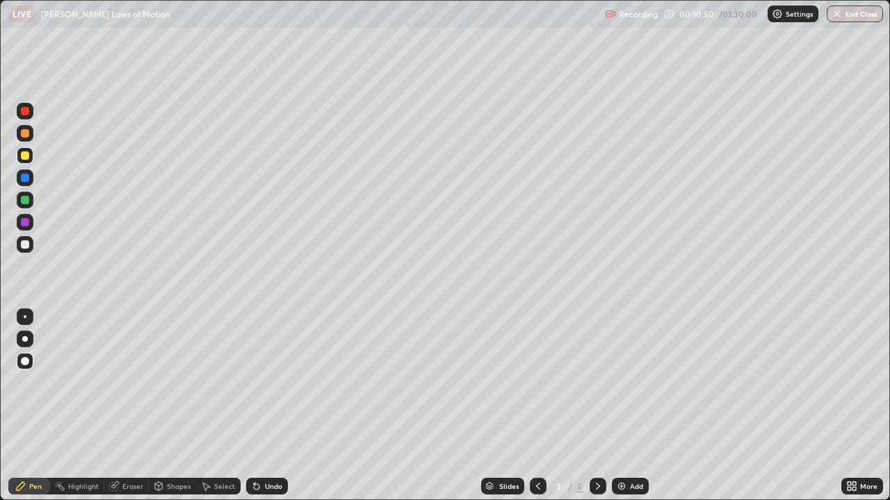
click at [271, 406] on div "Undo" at bounding box center [273, 486] width 17 height 7
click at [272, 406] on div "Undo" at bounding box center [273, 486] width 17 height 7
click at [276, 406] on div "Undo" at bounding box center [273, 486] width 17 height 7
click at [27, 110] on div at bounding box center [25, 111] width 8 height 8
click at [131, 406] on div "Eraser" at bounding box center [132, 486] width 21 height 7
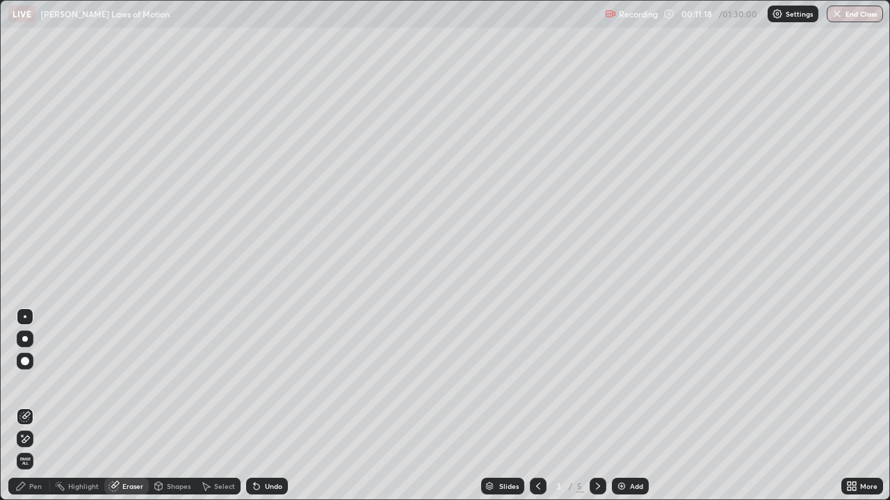
click at [254, 406] on icon at bounding box center [257, 487] width 6 height 6
click at [259, 406] on icon at bounding box center [256, 486] width 11 height 11
click at [35, 406] on div "Pen" at bounding box center [35, 486] width 13 height 7
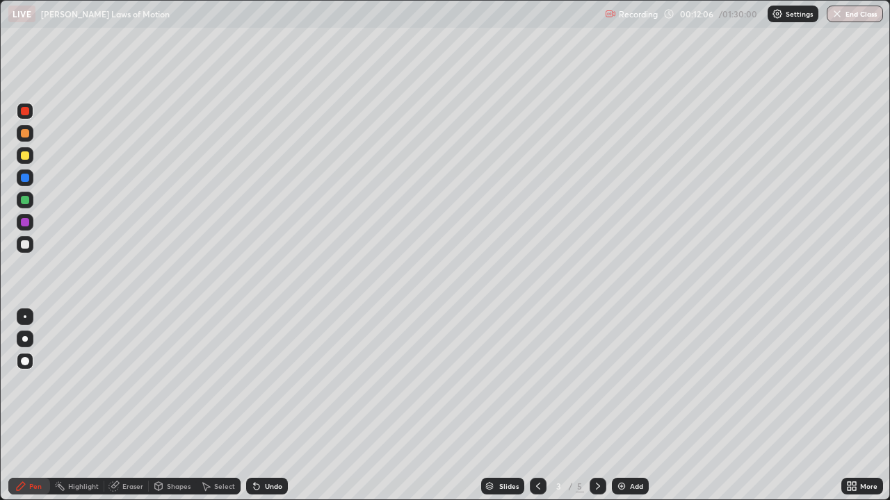
click at [60, 406] on rect at bounding box center [61, 487] width 7 height 7
click at [161, 406] on icon at bounding box center [158, 486] width 11 height 11
click at [121, 406] on div "Eraser" at bounding box center [126, 486] width 44 height 17
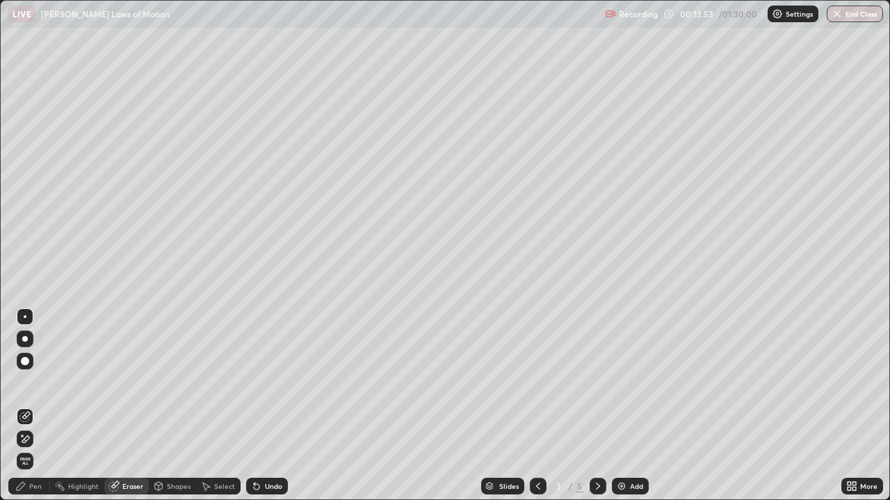
click at [36, 406] on div "Pen" at bounding box center [35, 486] width 13 height 7
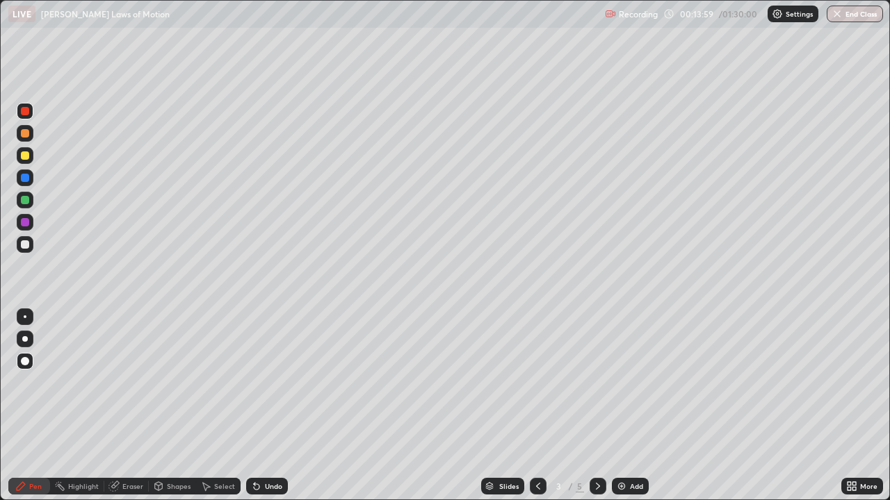
click at [256, 406] on icon at bounding box center [256, 486] width 11 height 11
click at [130, 406] on div "Eraser" at bounding box center [132, 486] width 21 height 7
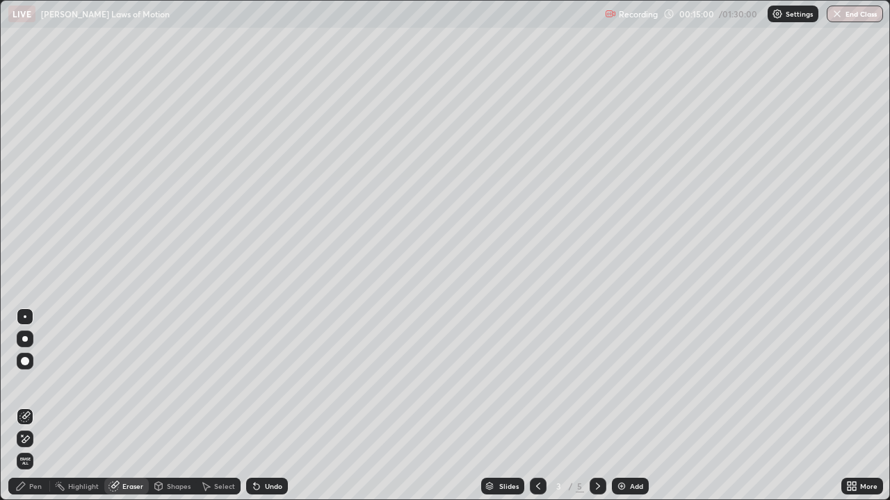
click at [35, 406] on div "Pen" at bounding box center [35, 486] width 13 height 7
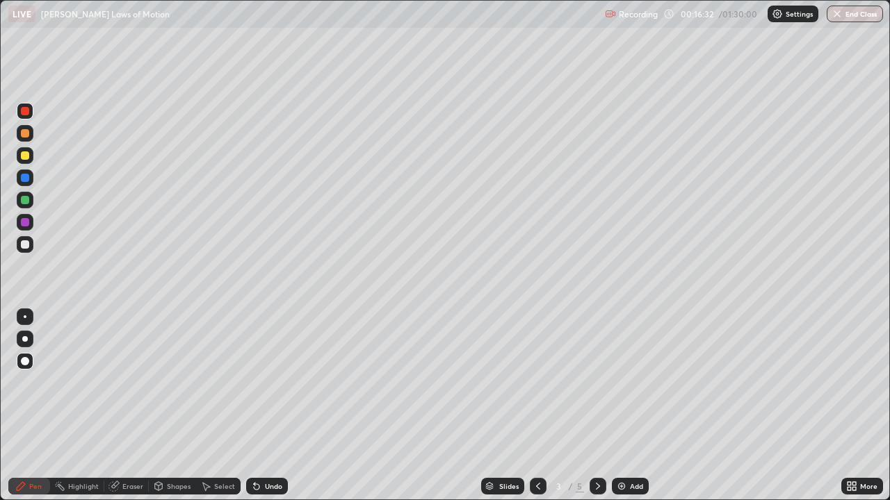
click at [851, 406] on icon at bounding box center [851, 486] width 11 height 11
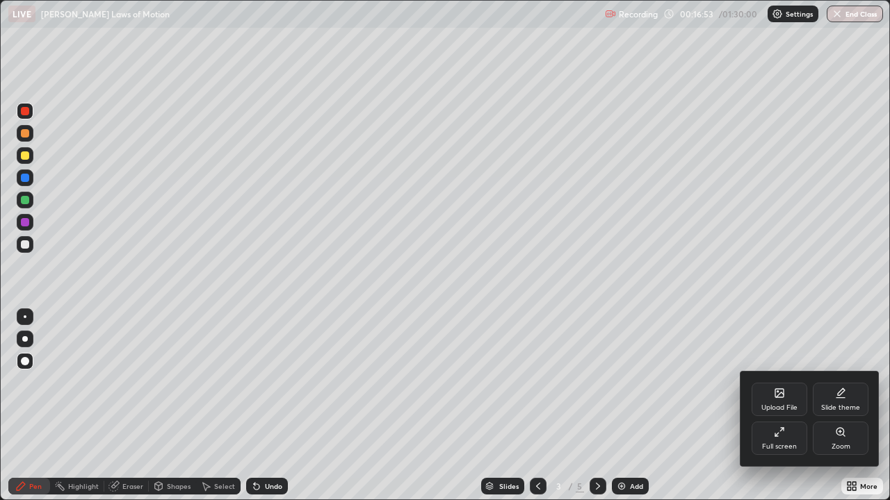
click at [755, 406] on div at bounding box center [445, 250] width 890 height 500
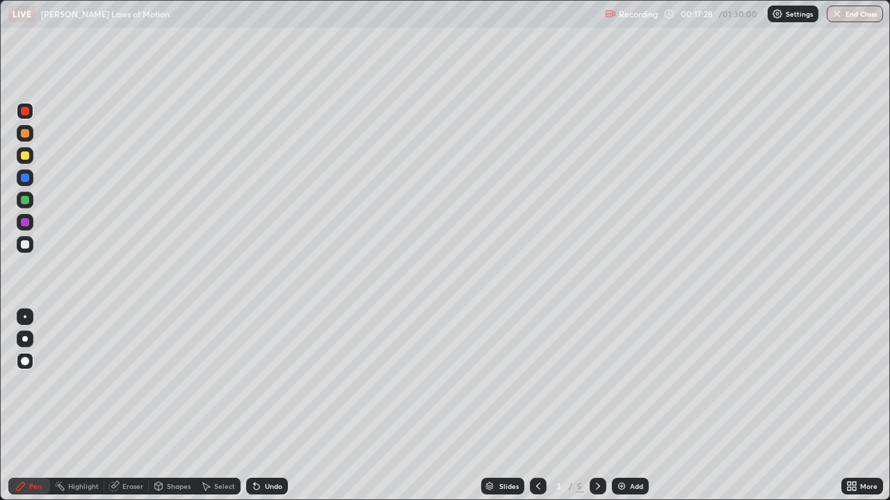
click at [19, 249] on div at bounding box center [25, 244] width 17 height 17
click at [76, 406] on div "Highlight" at bounding box center [83, 486] width 31 height 7
click at [536, 406] on icon at bounding box center [537, 486] width 11 height 11
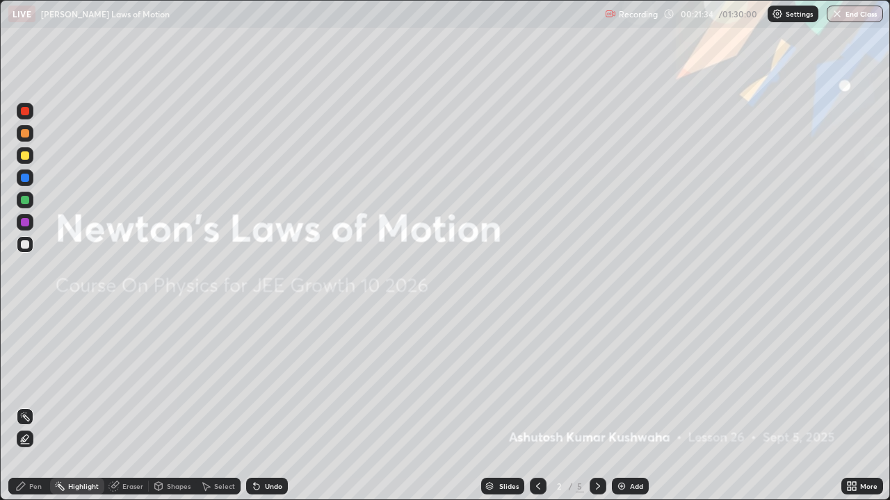
click at [97, 406] on div "Highlight" at bounding box center [77, 486] width 54 height 17
click at [392, 406] on div "Slides 2 / 5 Add" at bounding box center [564, 487] width 553 height 28
click at [37, 406] on div "Pen" at bounding box center [35, 486] width 13 height 7
click at [596, 406] on icon at bounding box center [597, 486] width 11 height 11
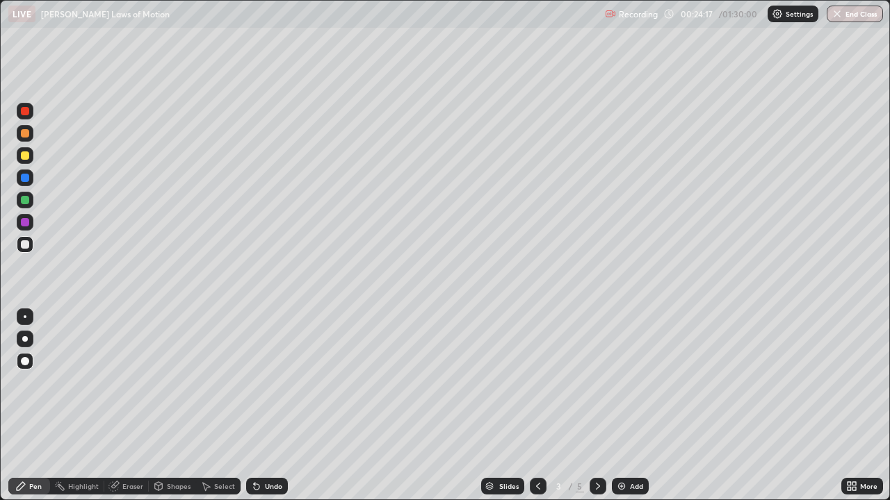
click at [593, 406] on icon at bounding box center [597, 486] width 11 height 11
click at [849, 406] on icon at bounding box center [848, 488] width 3 height 3
click at [536, 406] on button "Undo" at bounding box center [552, 425] width 40 height 17
click at [34, 406] on div "Pen" at bounding box center [35, 486] width 13 height 7
click at [33, 406] on div "Pen" at bounding box center [35, 486] width 13 height 7
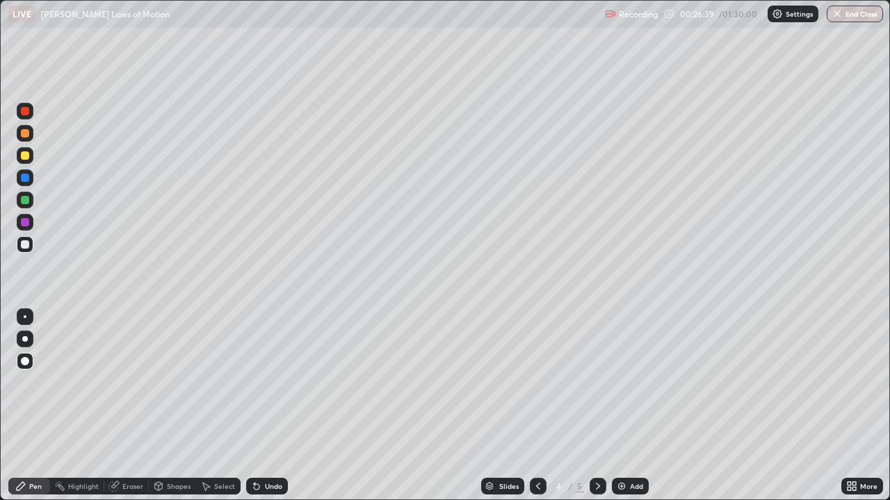
click at [37, 406] on div "Pen" at bounding box center [35, 486] width 13 height 7
click at [35, 406] on div "Pen" at bounding box center [35, 486] width 13 height 7
click at [440, 406] on div "Slides 4 / 5 Add" at bounding box center [564, 487] width 553 height 28
click at [12, 406] on div "Pen" at bounding box center [29, 486] width 42 height 17
click at [853, 9] on button "End Class" at bounding box center [854, 14] width 56 height 17
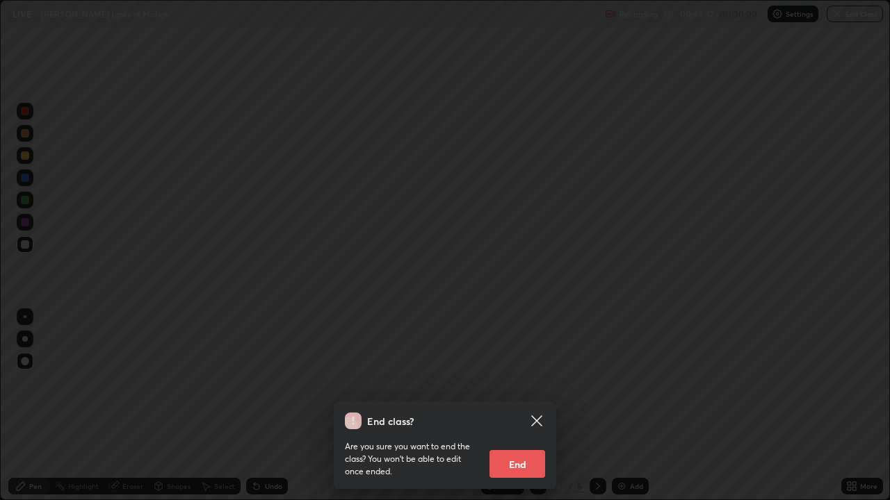
click at [853, 17] on div "End class? Are you sure you want to end the class? You won’t be able to edit on…" at bounding box center [445, 250] width 890 height 500
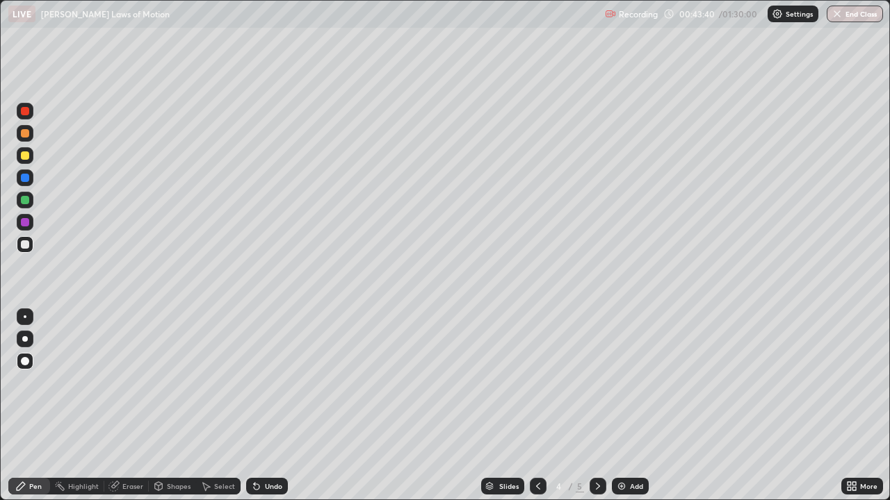
click at [851, 406] on icon at bounding box center [851, 486] width 11 height 11
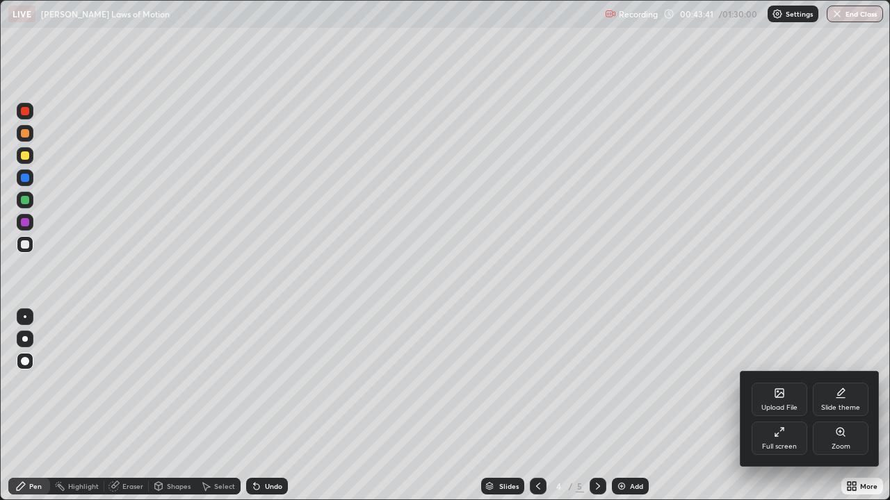
click at [770, 406] on div "Full screen" at bounding box center [779, 438] width 56 height 33
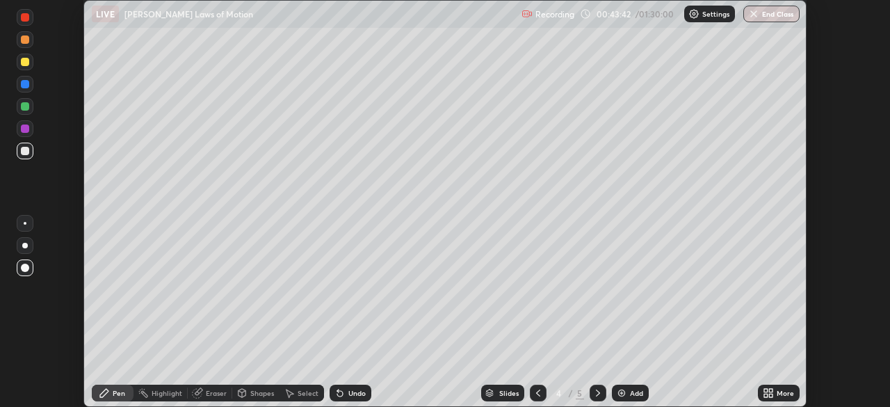
scroll to position [69087, 68604]
